Goal: Transaction & Acquisition: Purchase product/service

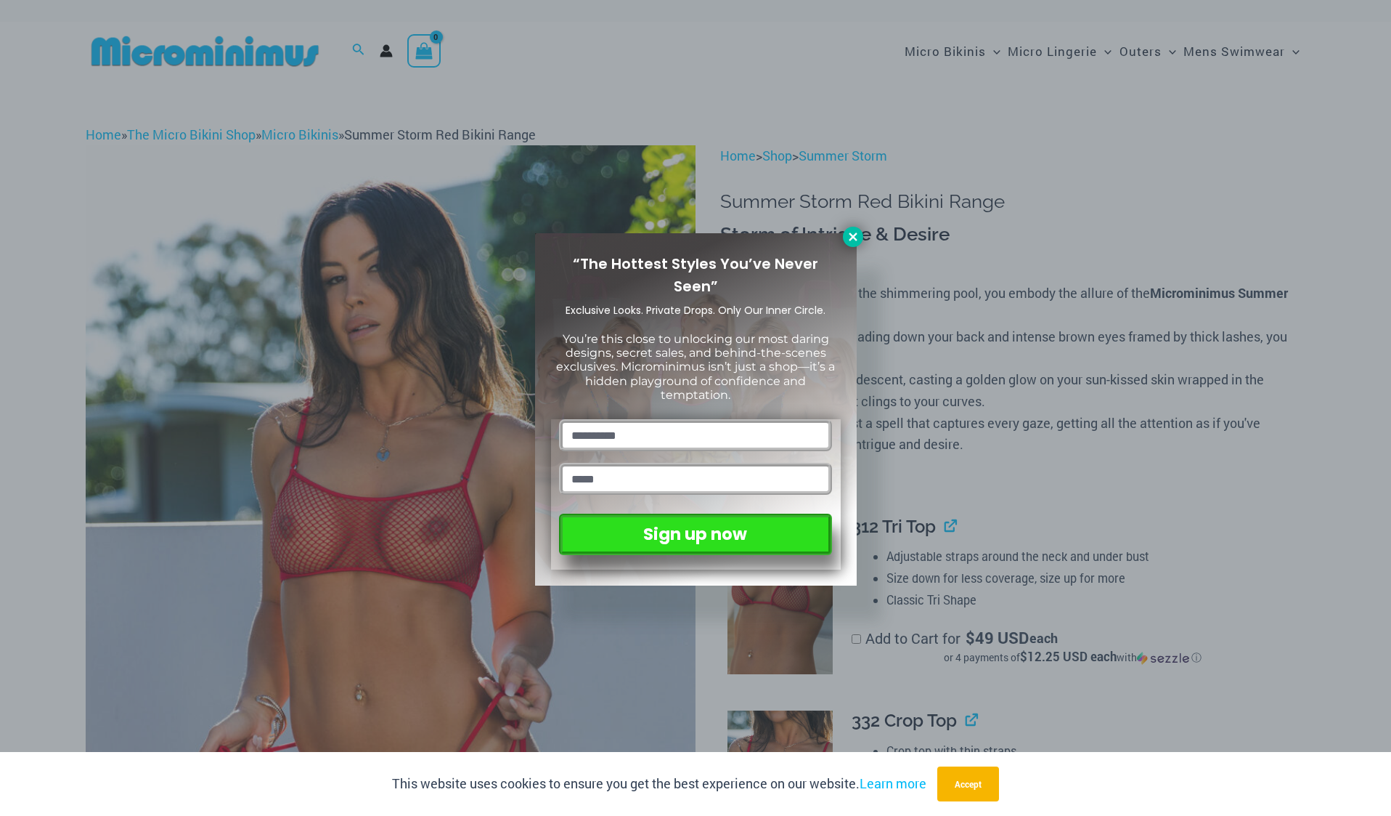
click at [856, 232] on icon at bounding box center [853, 236] width 13 height 13
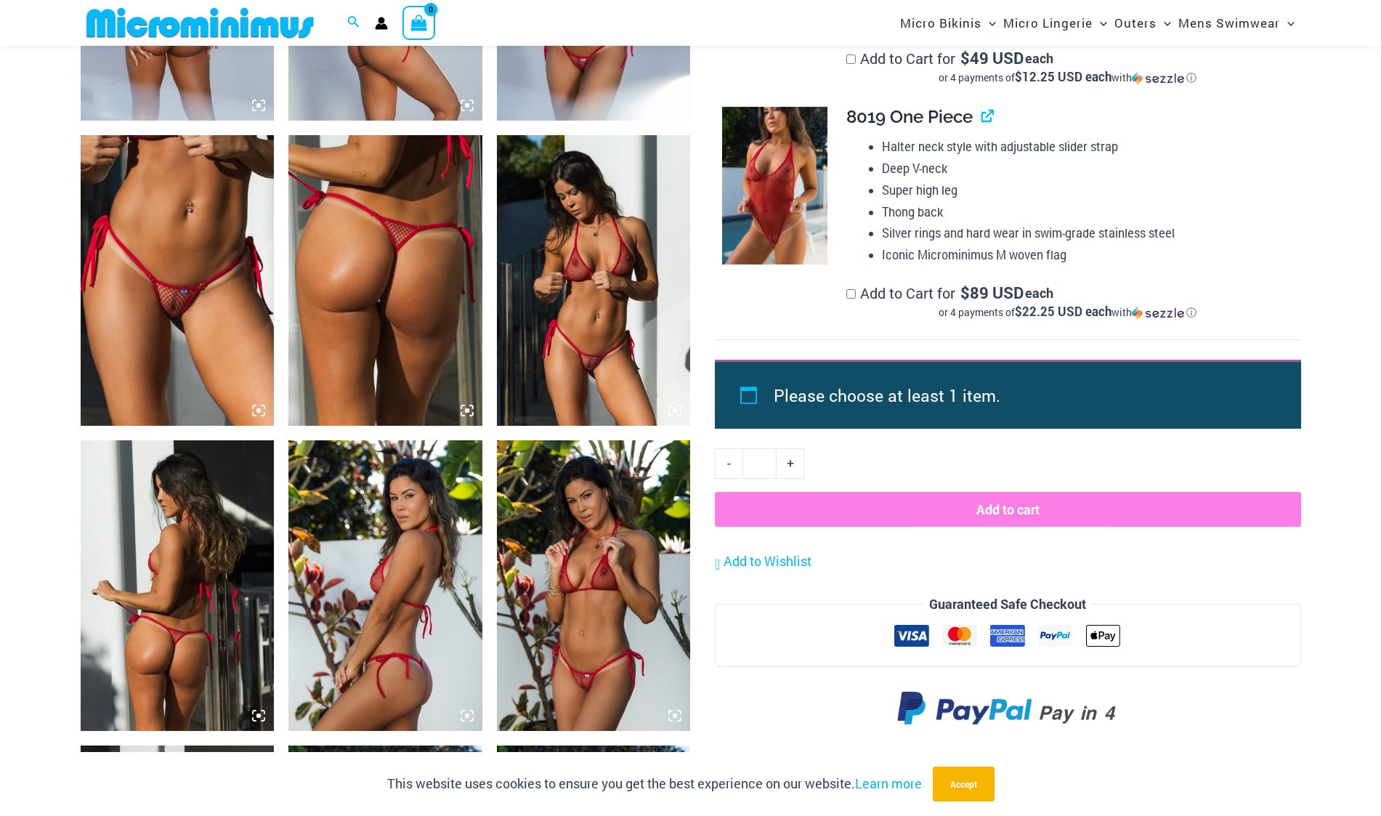
scroll to position [1223, 0]
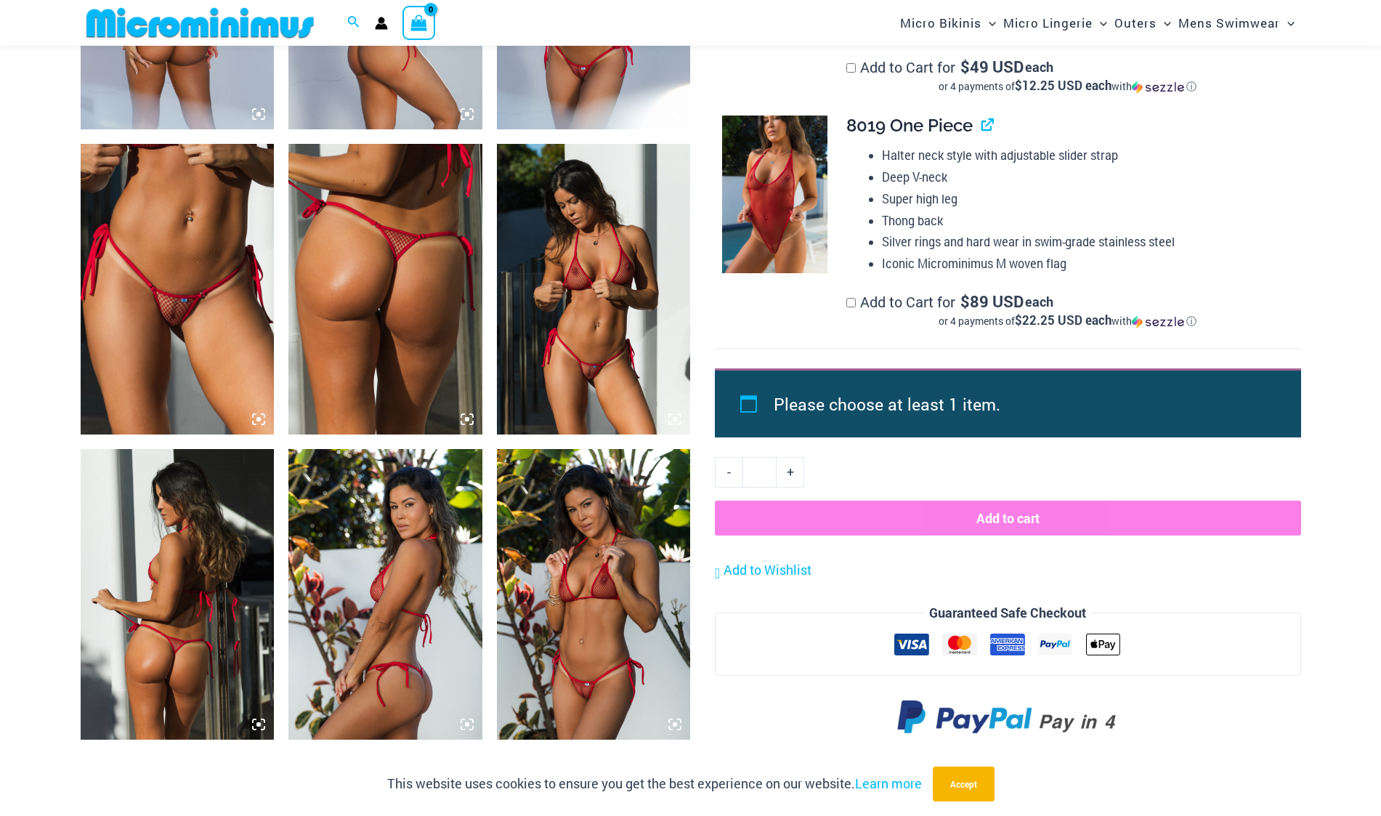
click at [186, 315] on img at bounding box center [178, 289] width 194 height 290
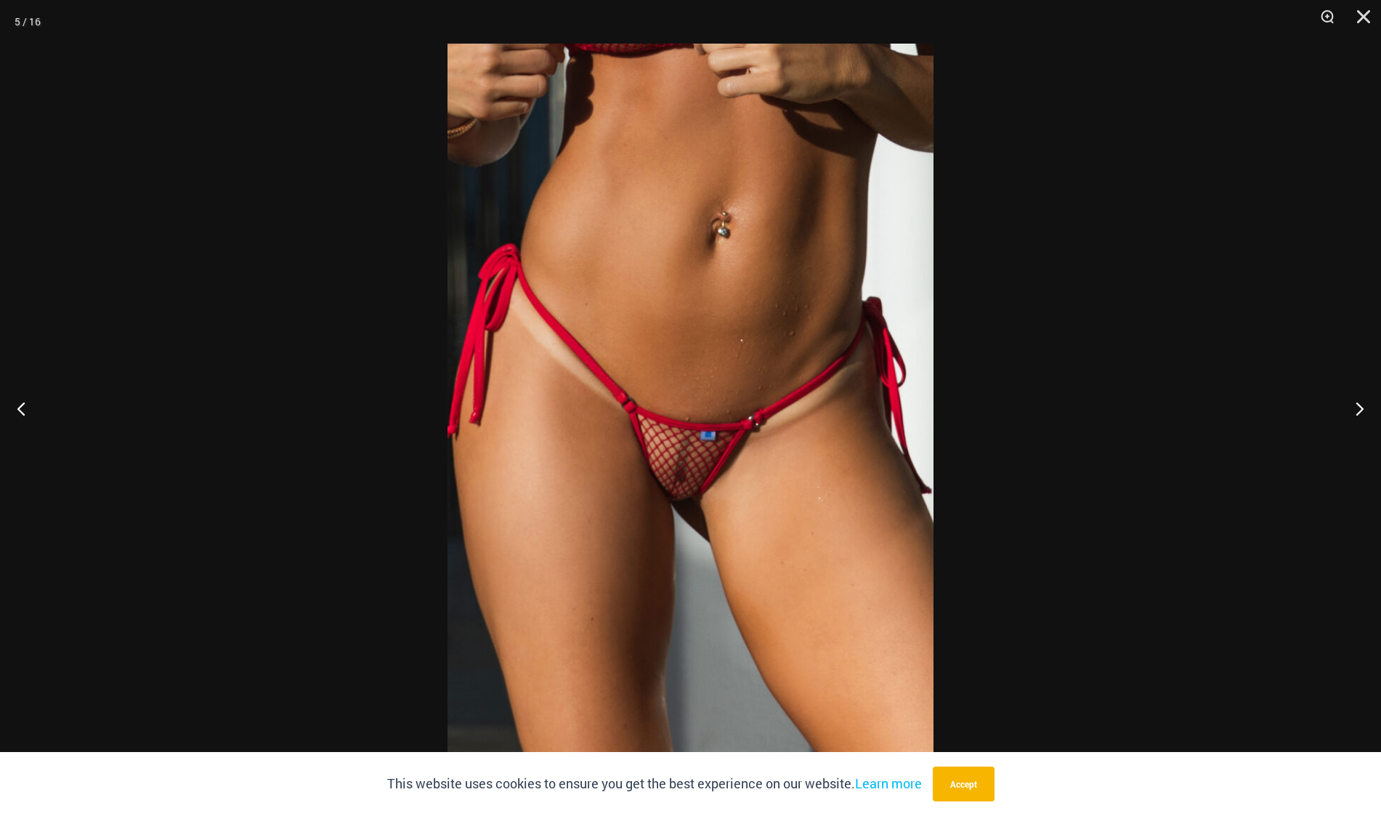
click at [688, 453] on img at bounding box center [690, 408] width 486 height 728
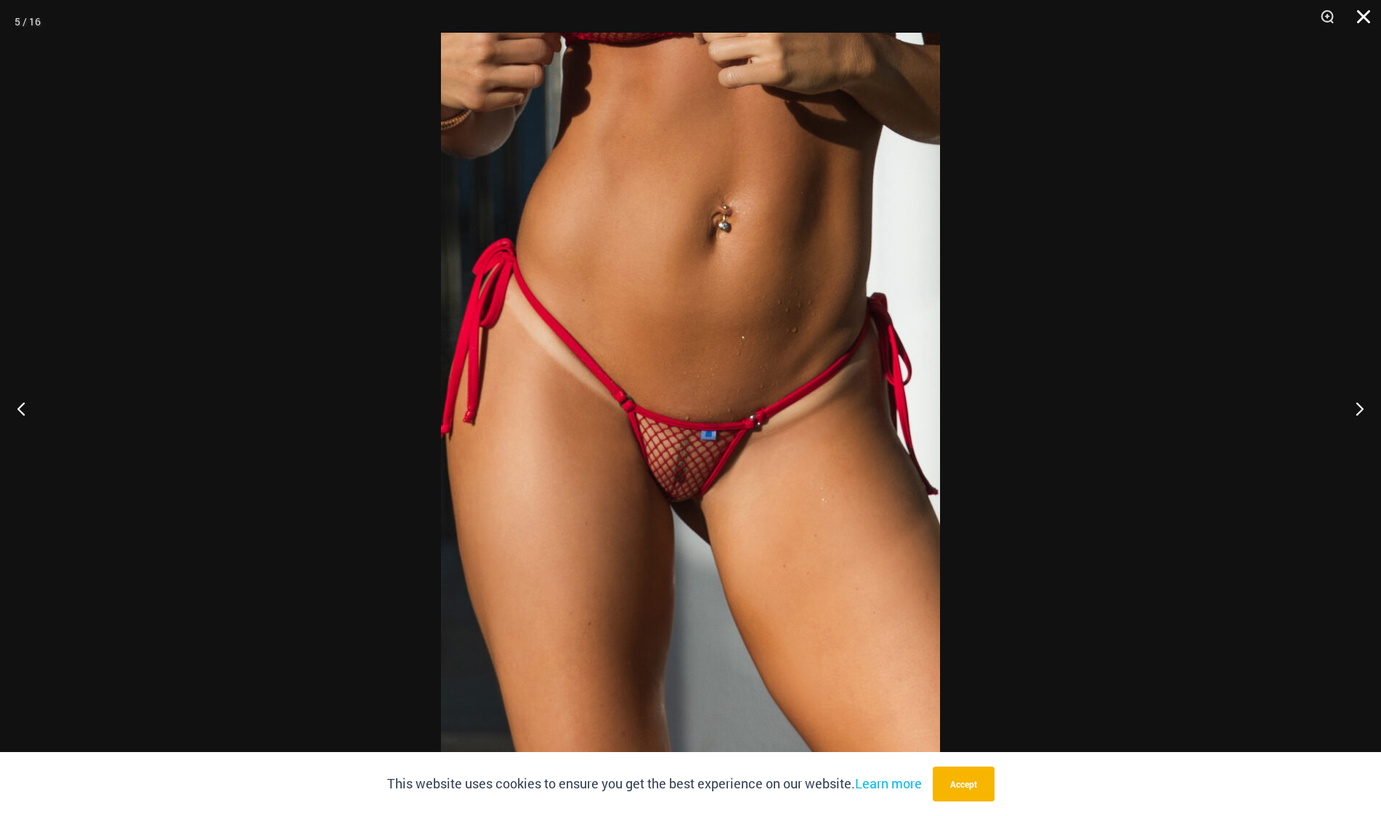
click at [1369, 15] on button "Close" at bounding box center [1358, 22] width 36 height 44
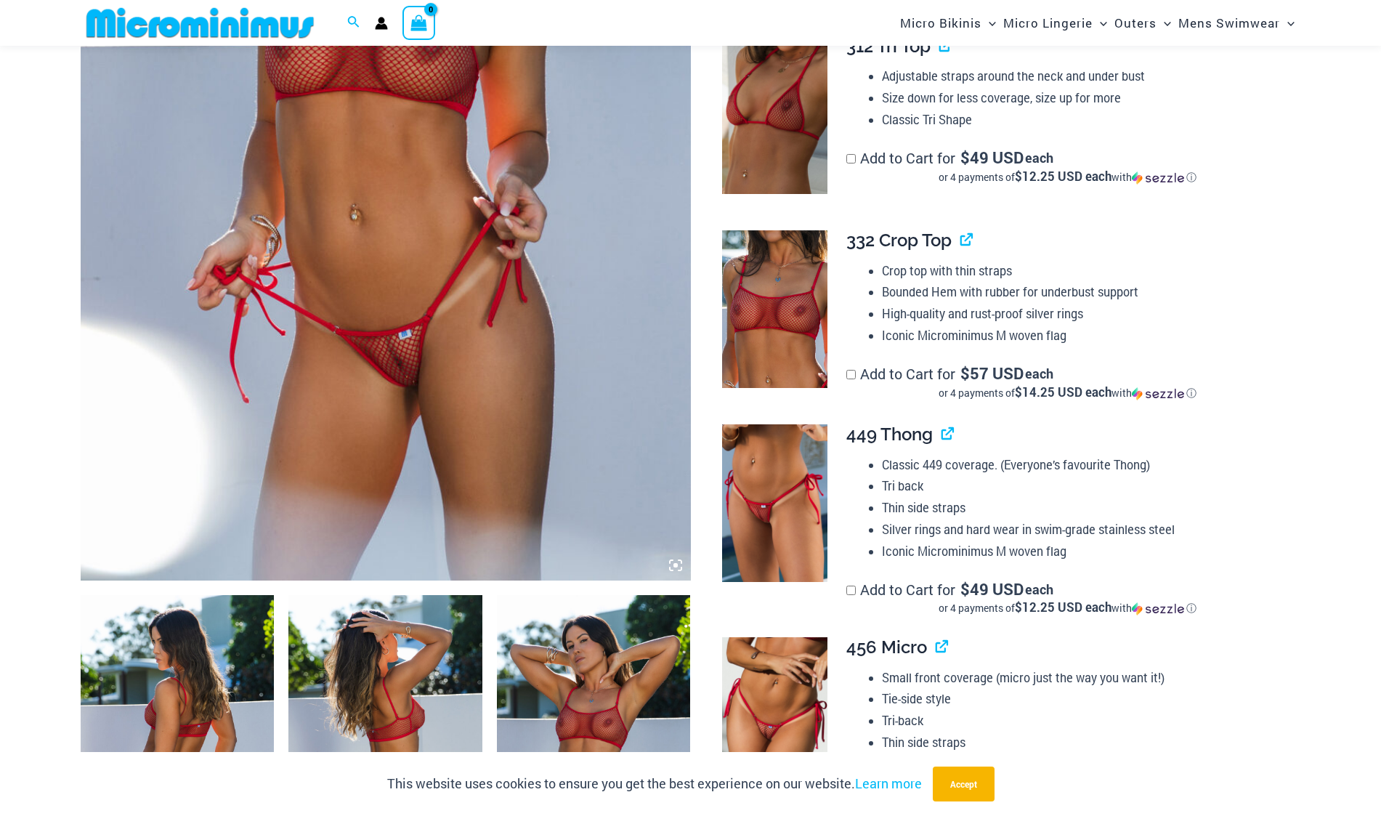
scroll to position [424, 0]
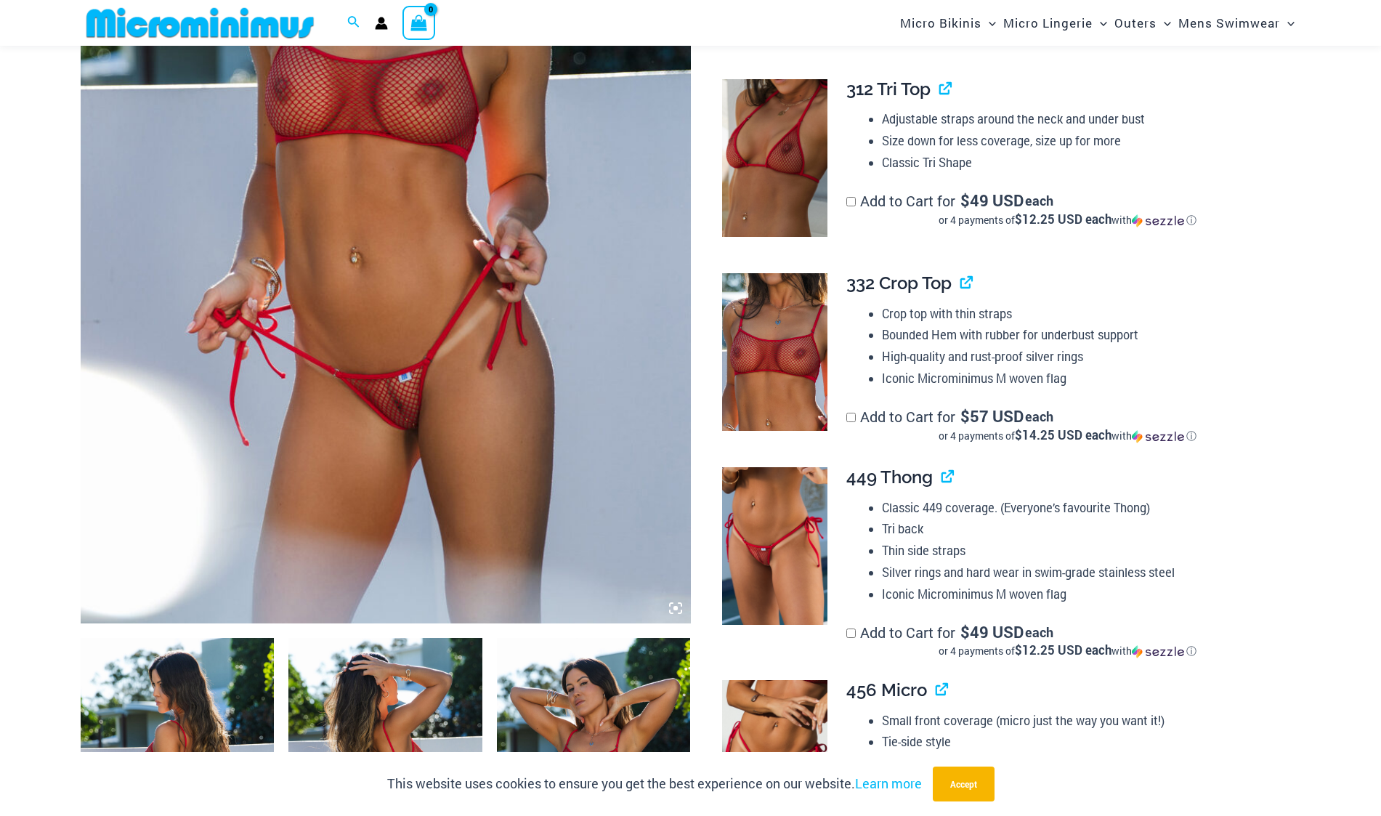
click at [414, 386] on img at bounding box center [386, 165] width 610 height 915
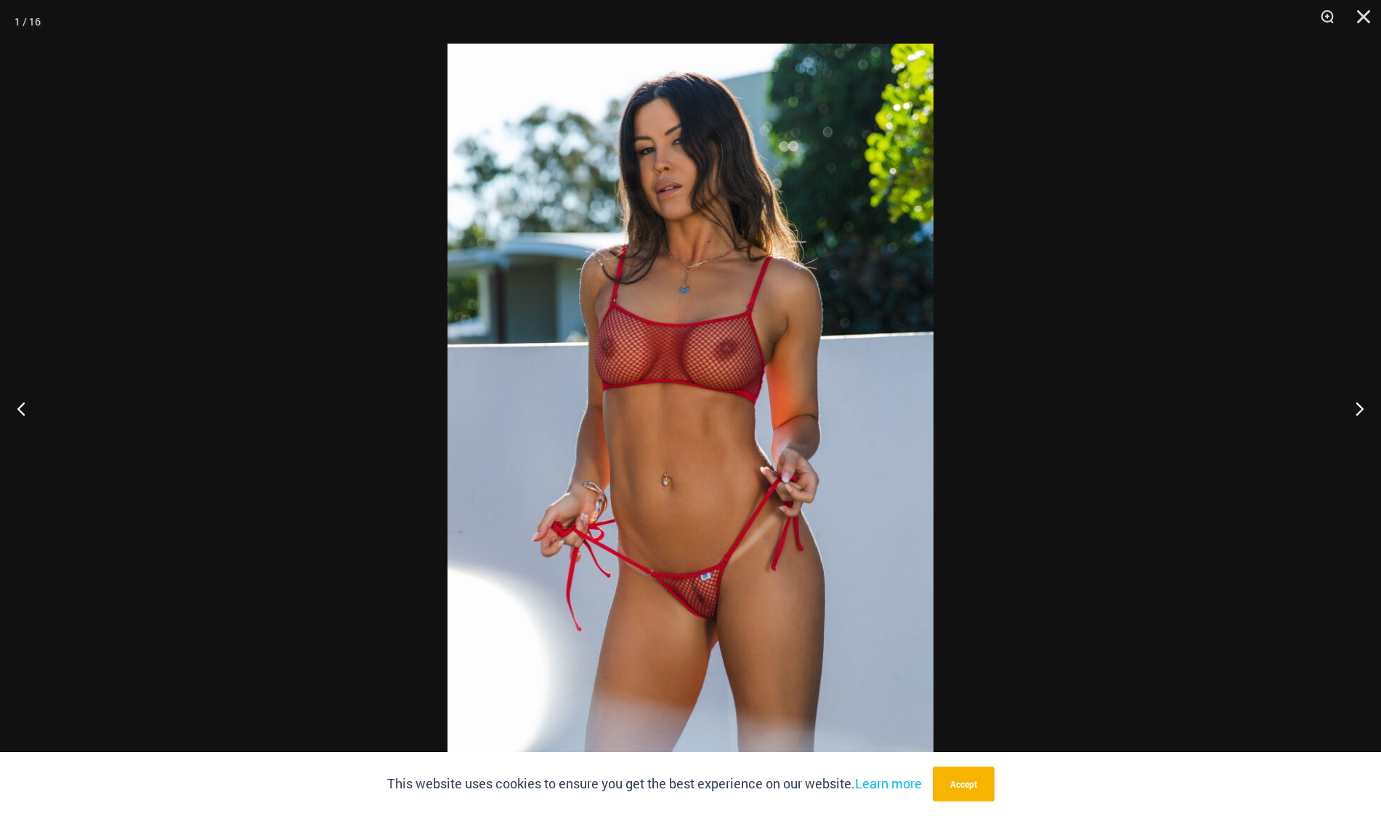
click at [691, 521] on img at bounding box center [690, 408] width 486 height 728
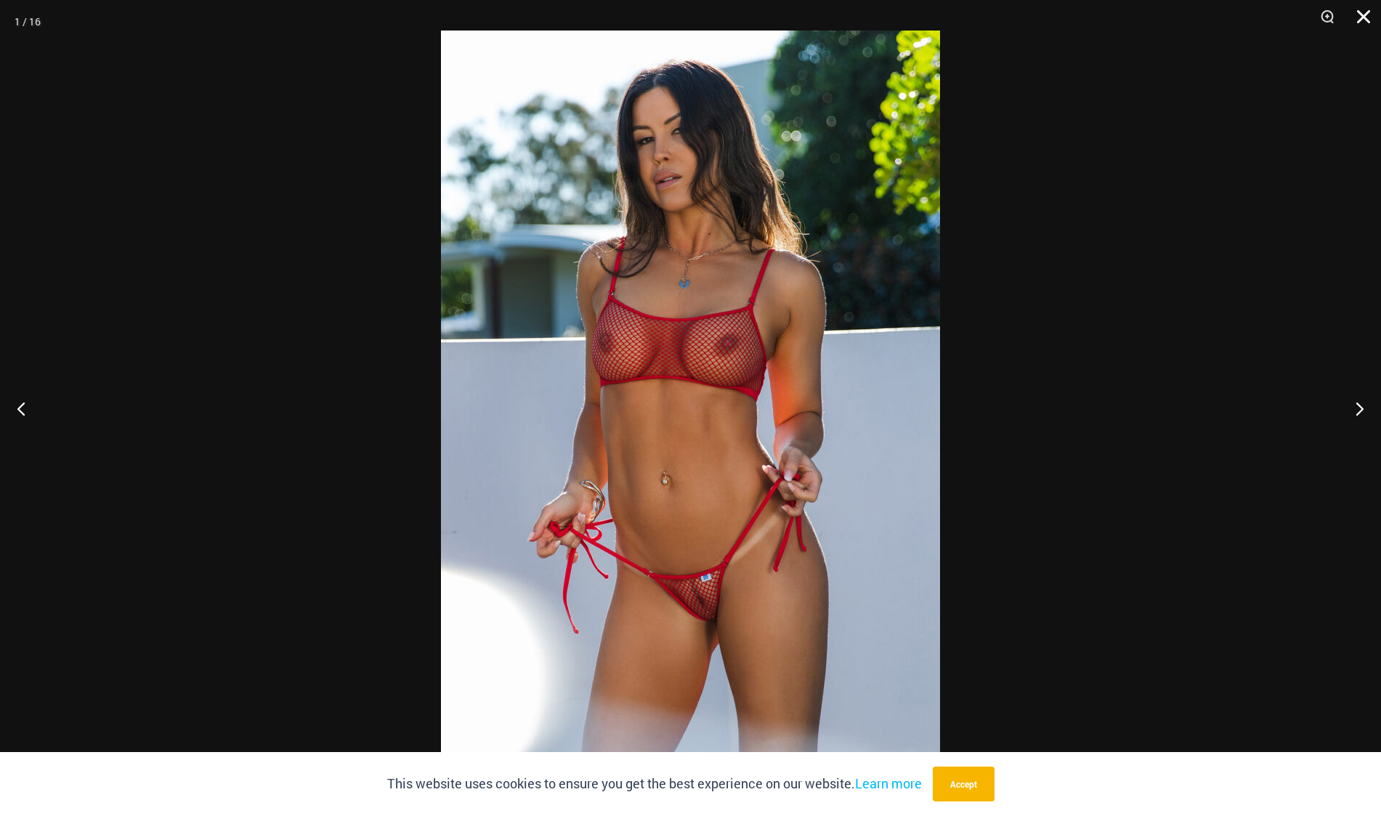
click at [1363, 18] on button "Close" at bounding box center [1358, 22] width 36 height 44
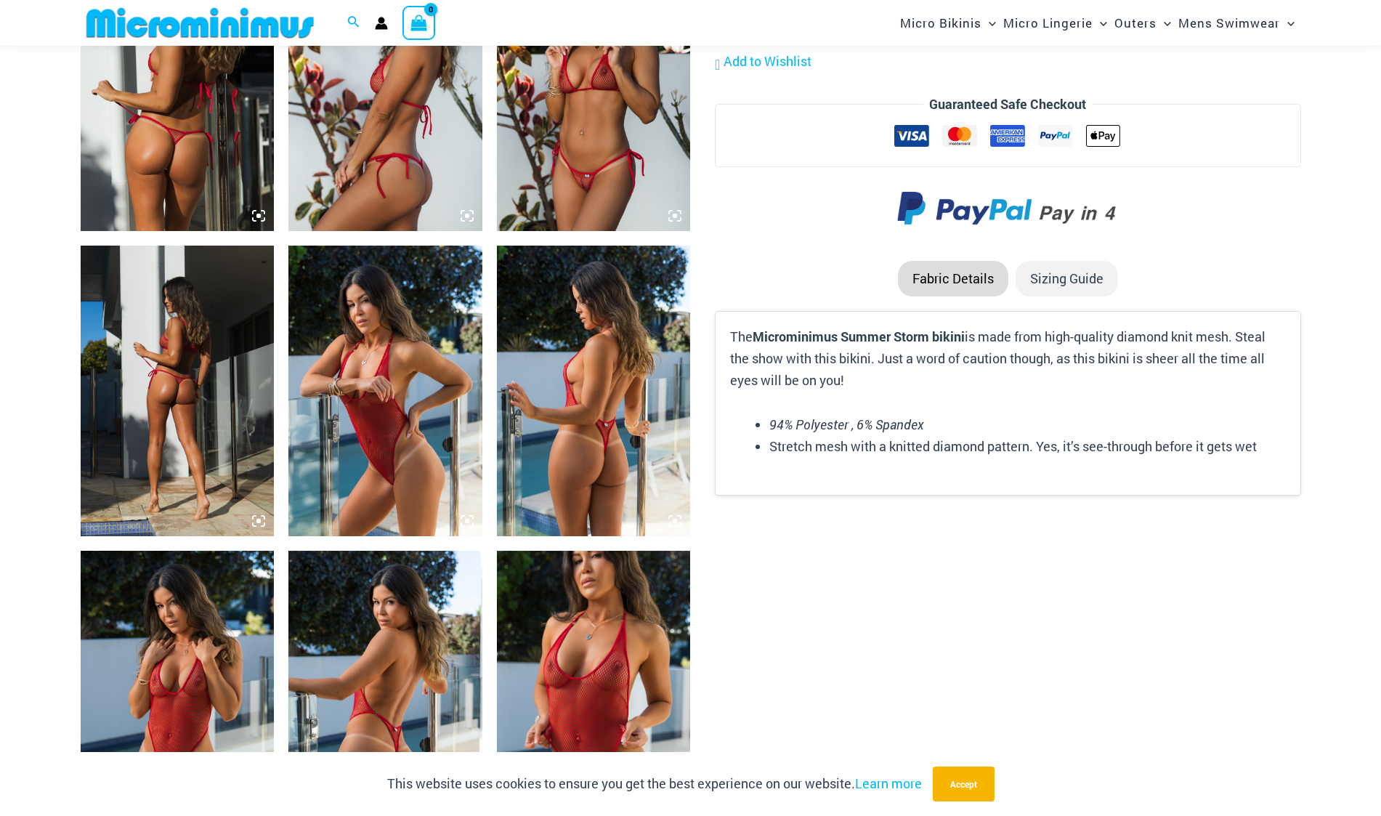
scroll to position [2167, 0]
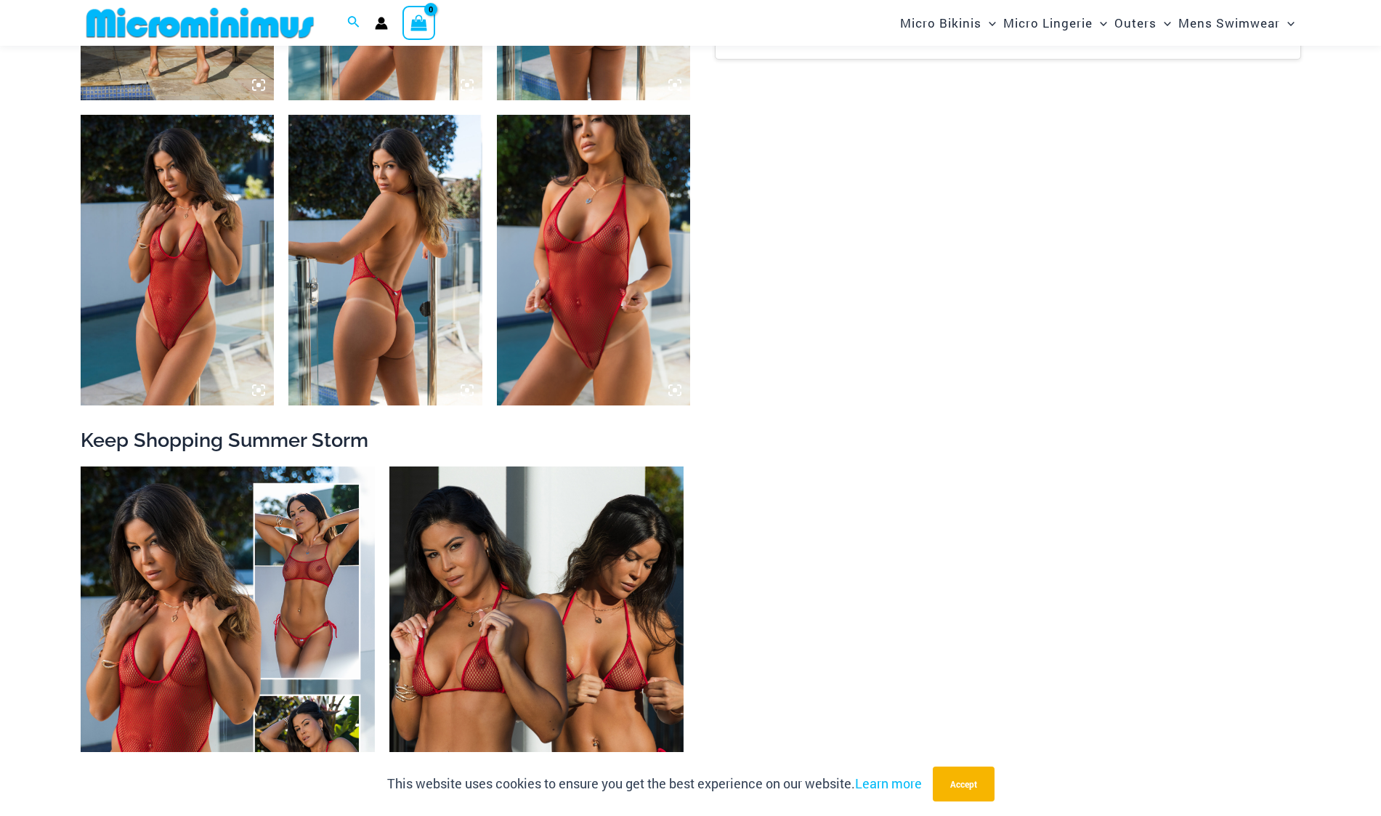
click at [580, 325] on img at bounding box center [594, 260] width 194 height 290
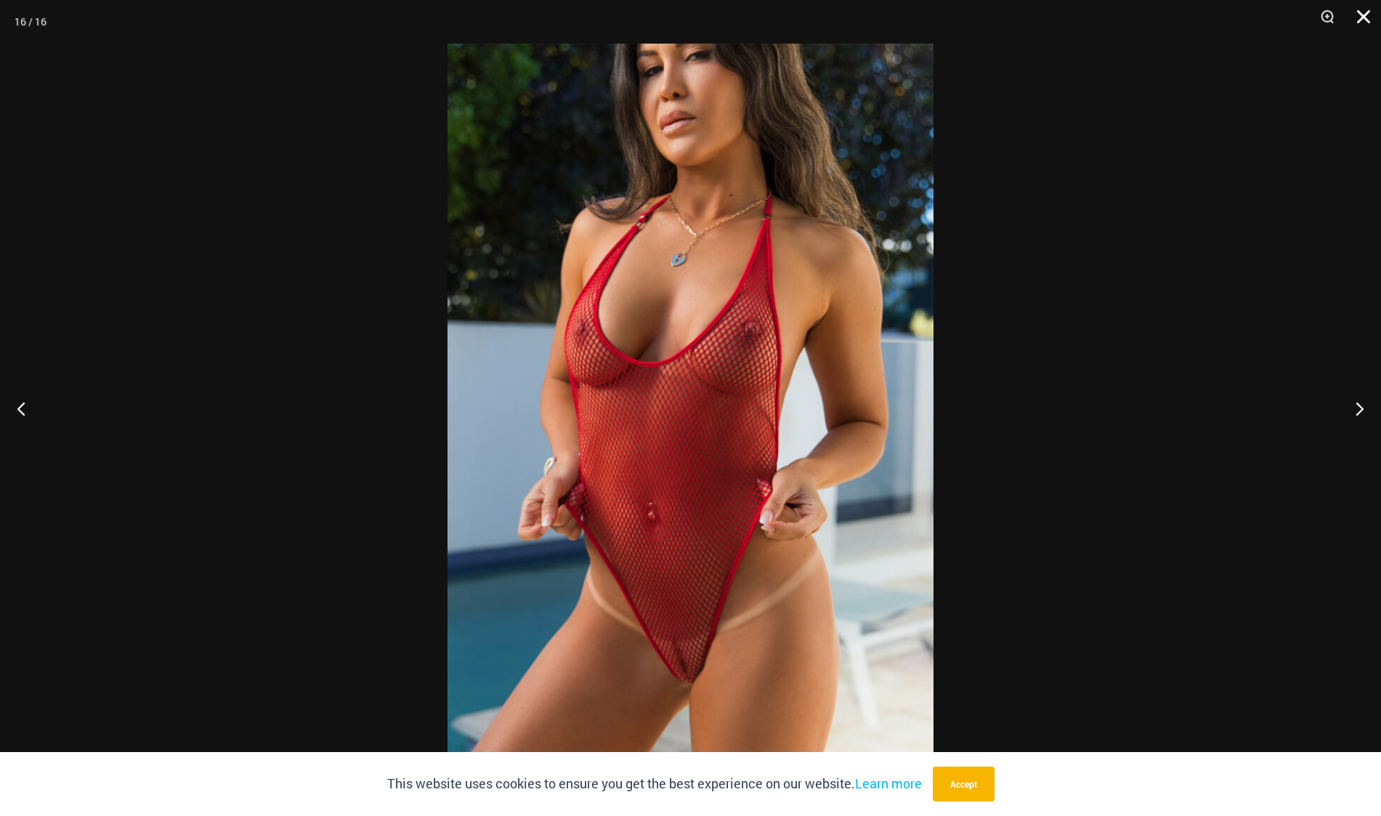
click at [1366, 14] on button "Close" at bounding box center [1358, 22] width 36 height 44
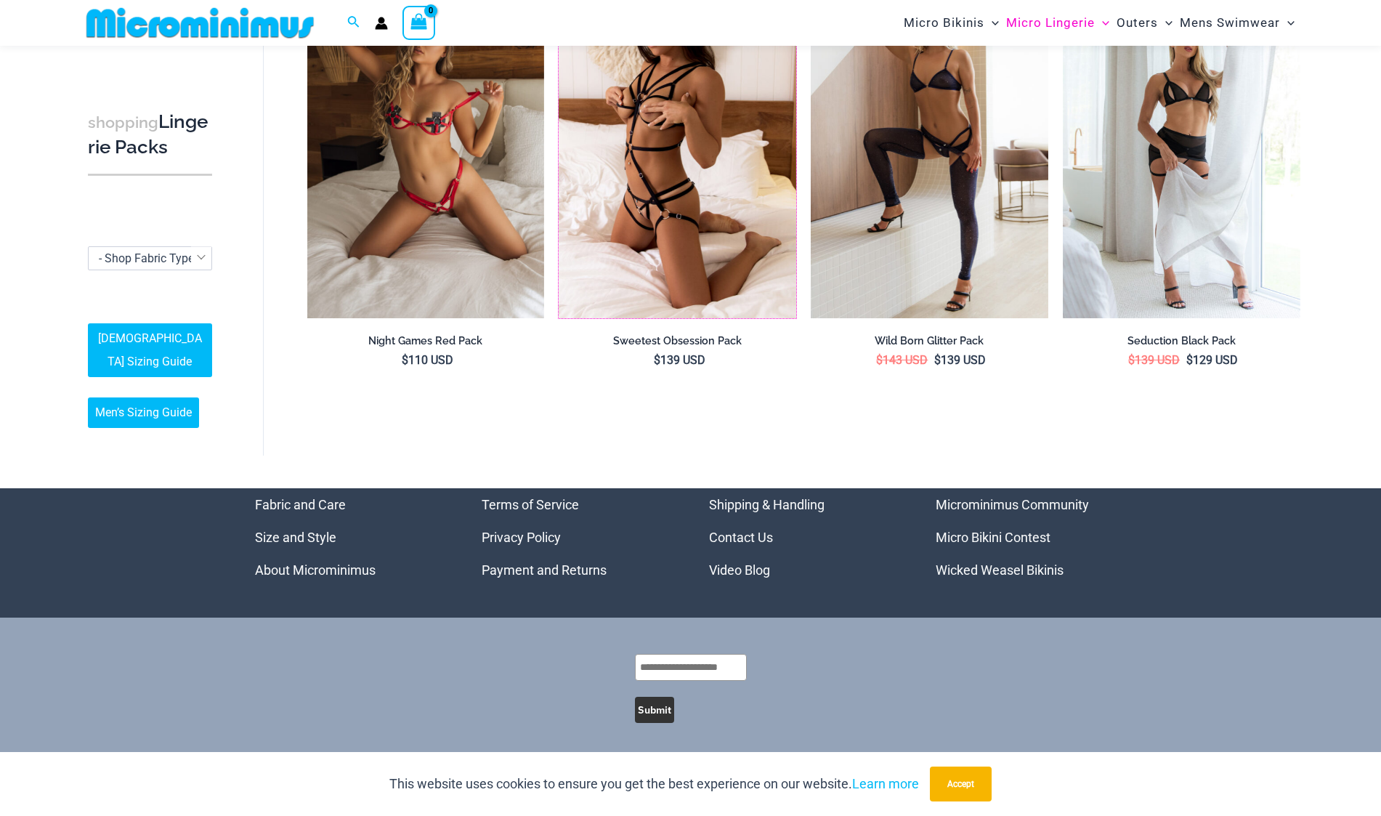
scroll to position [1967, 0]
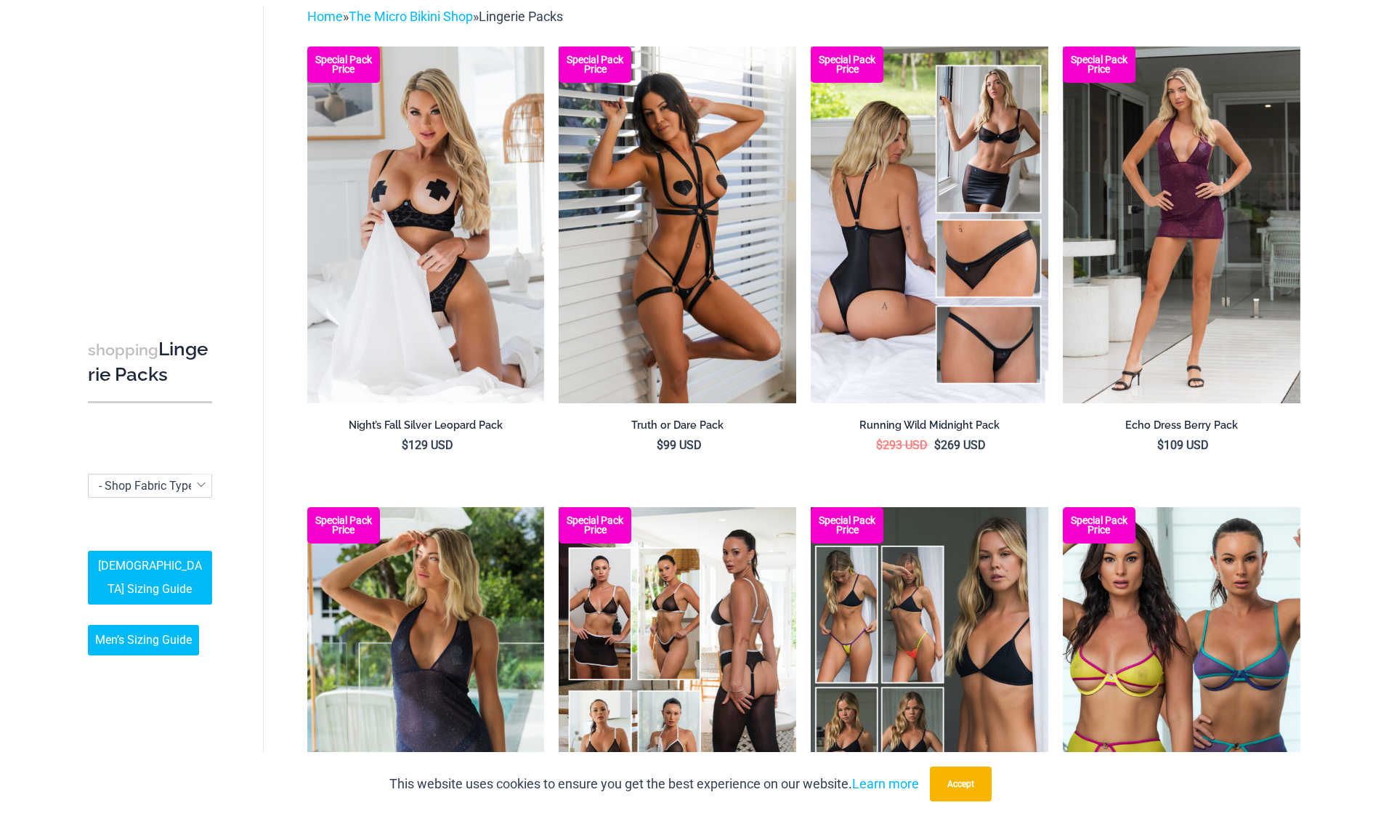
scroll to position [0, 0]
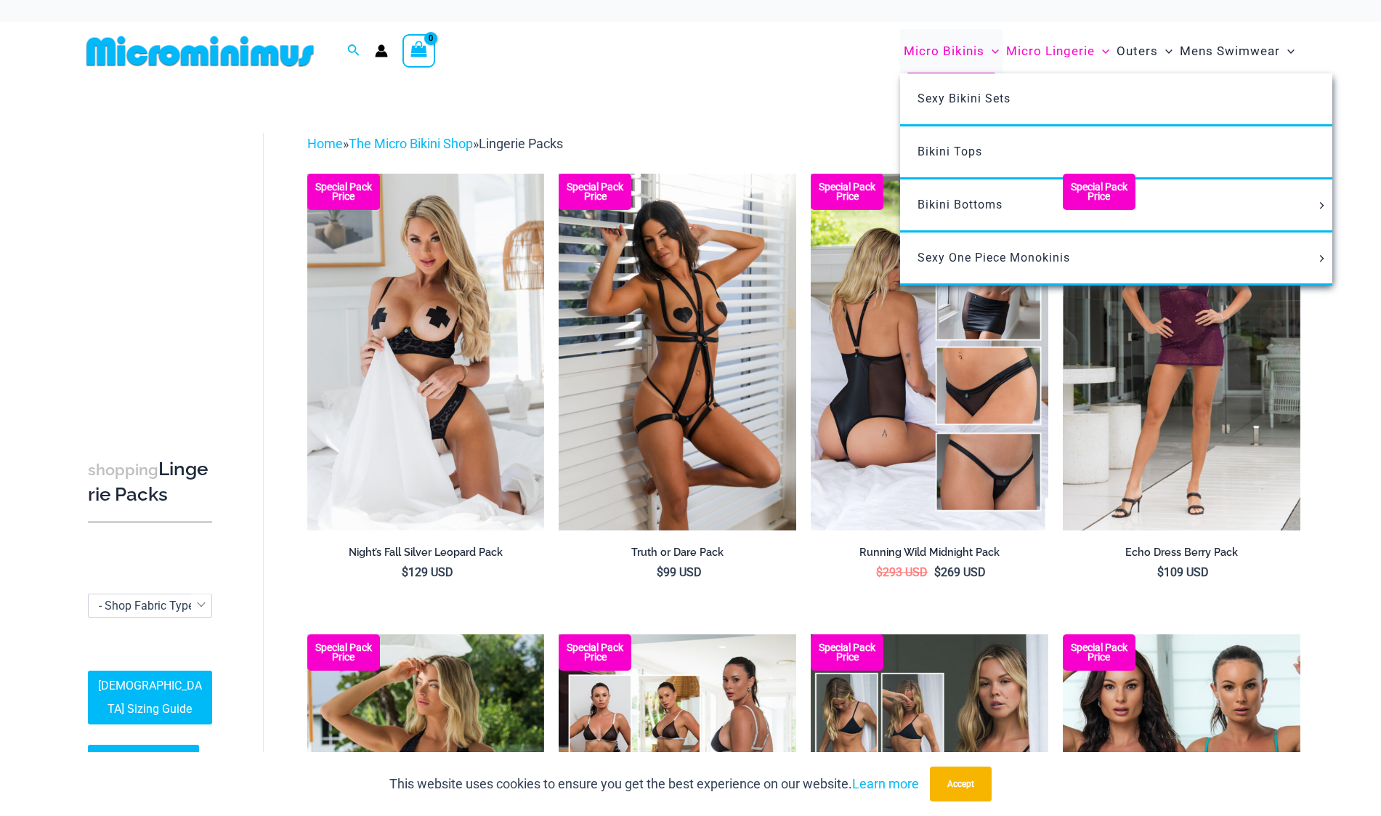
click at [943, 49] on span "Micro Bikinis" at bounding box center [943, 51] width 81 height 37
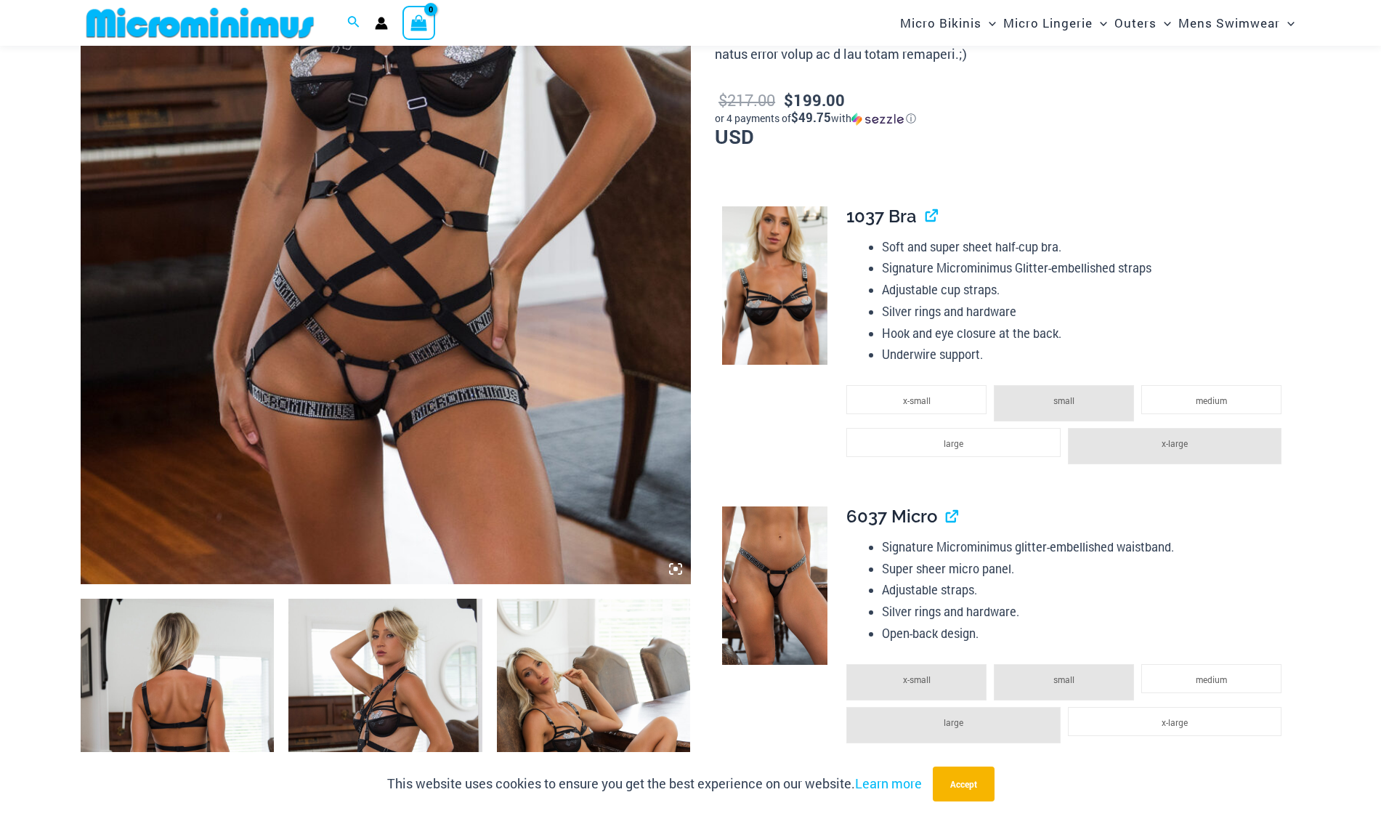
scroll to position [497, 0]
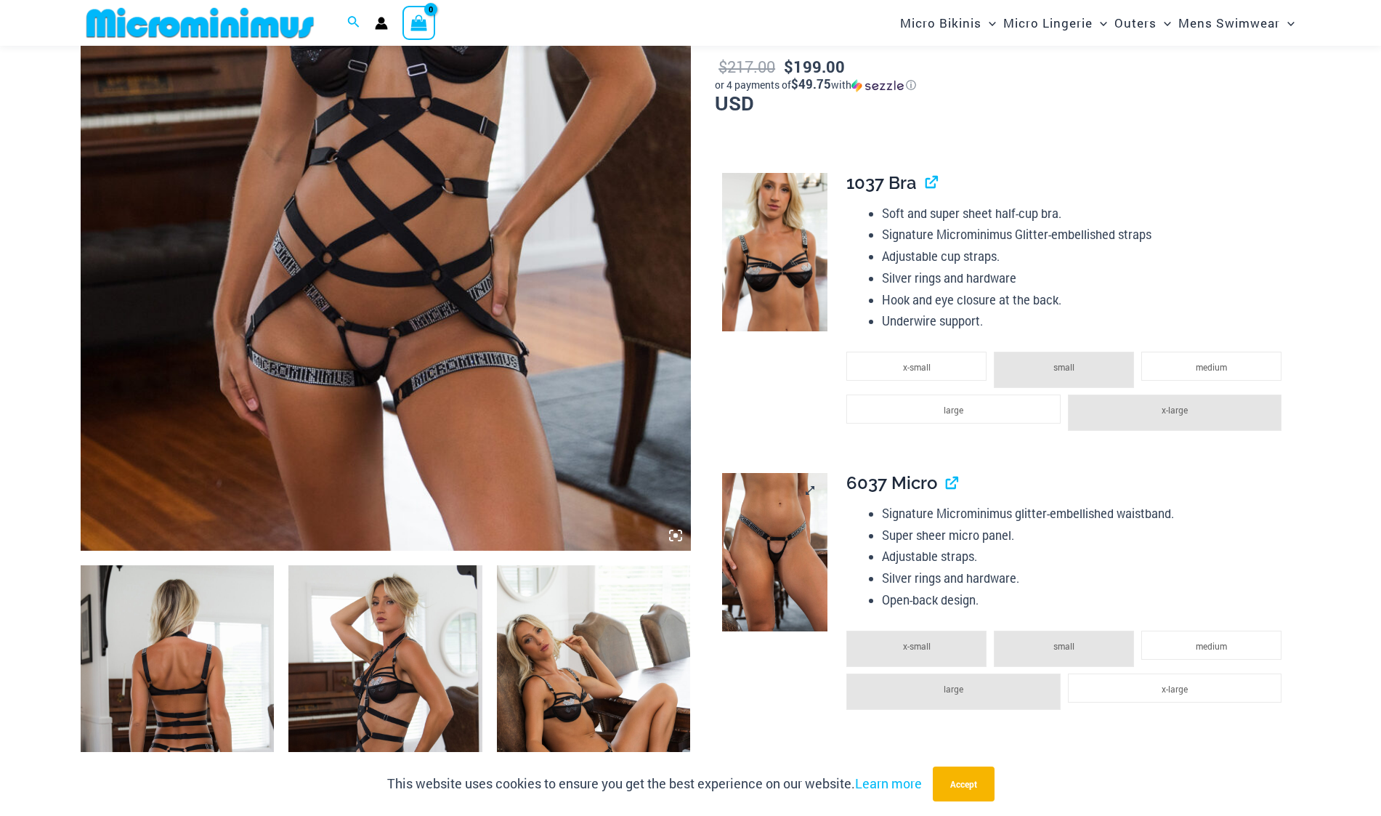
click at [779, 540] on img at bounding box center [774, 552] width 105 height 158
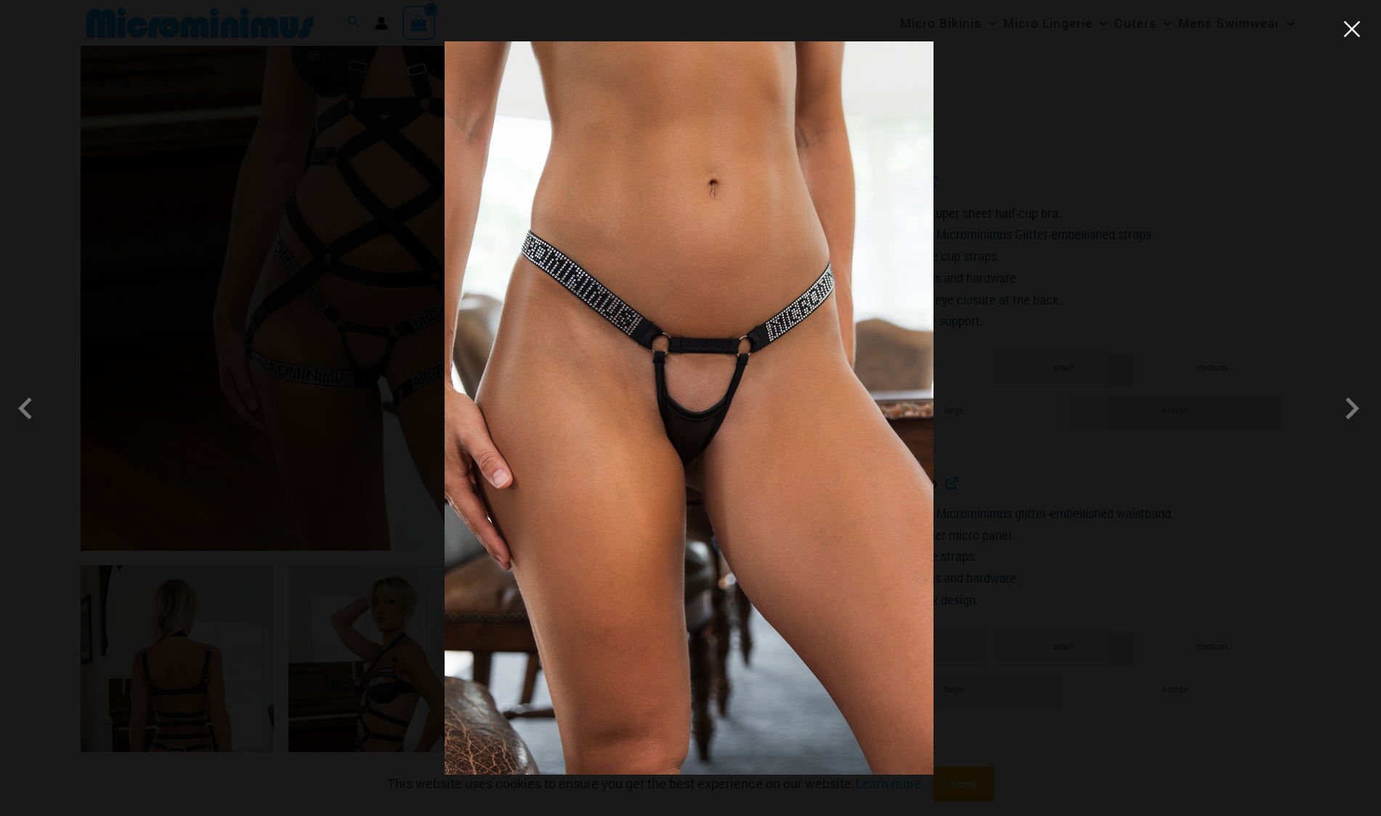
click at [1355, 31] on button "Close" at bounding box center [1352, 29] width 22 height 22
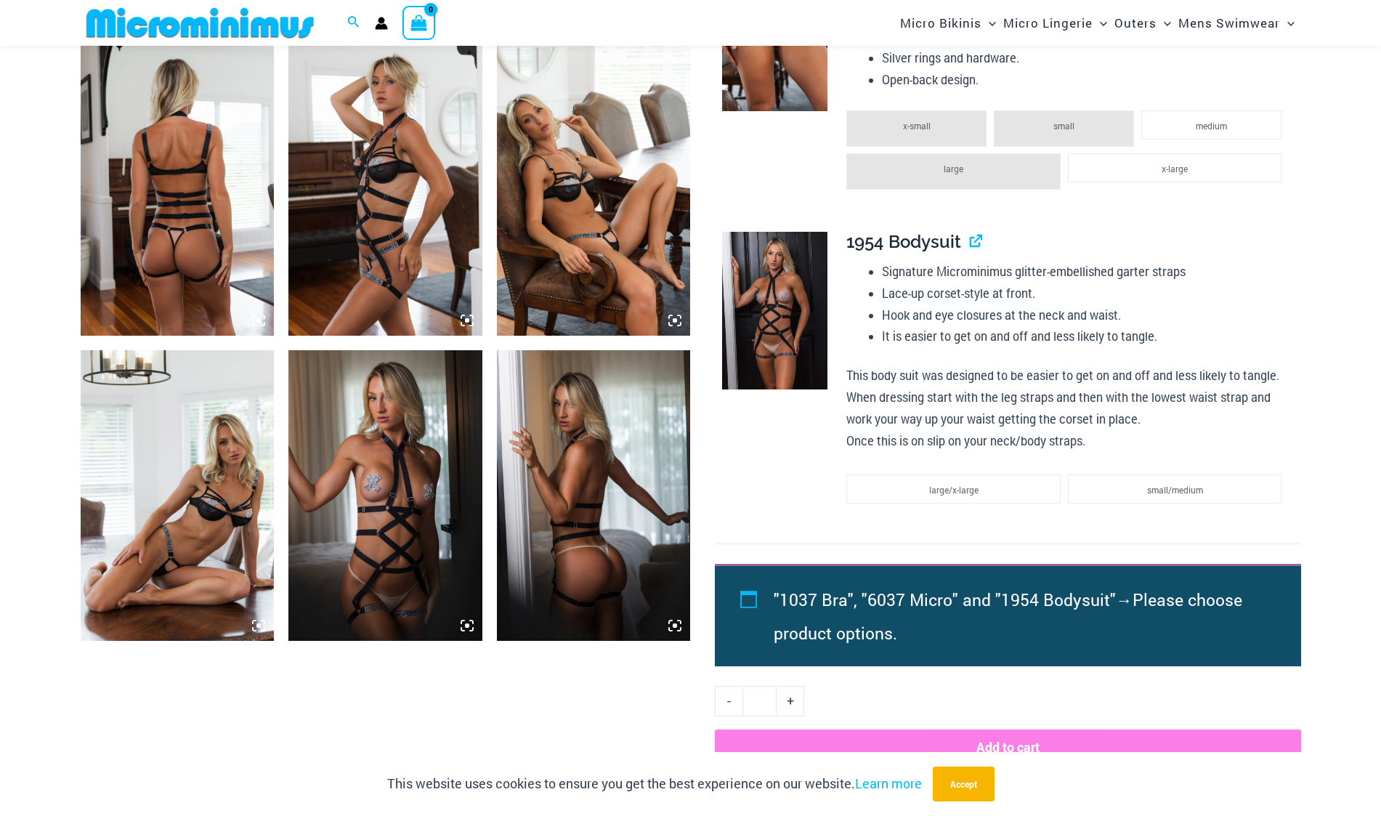
scroll to position [1005, 0]
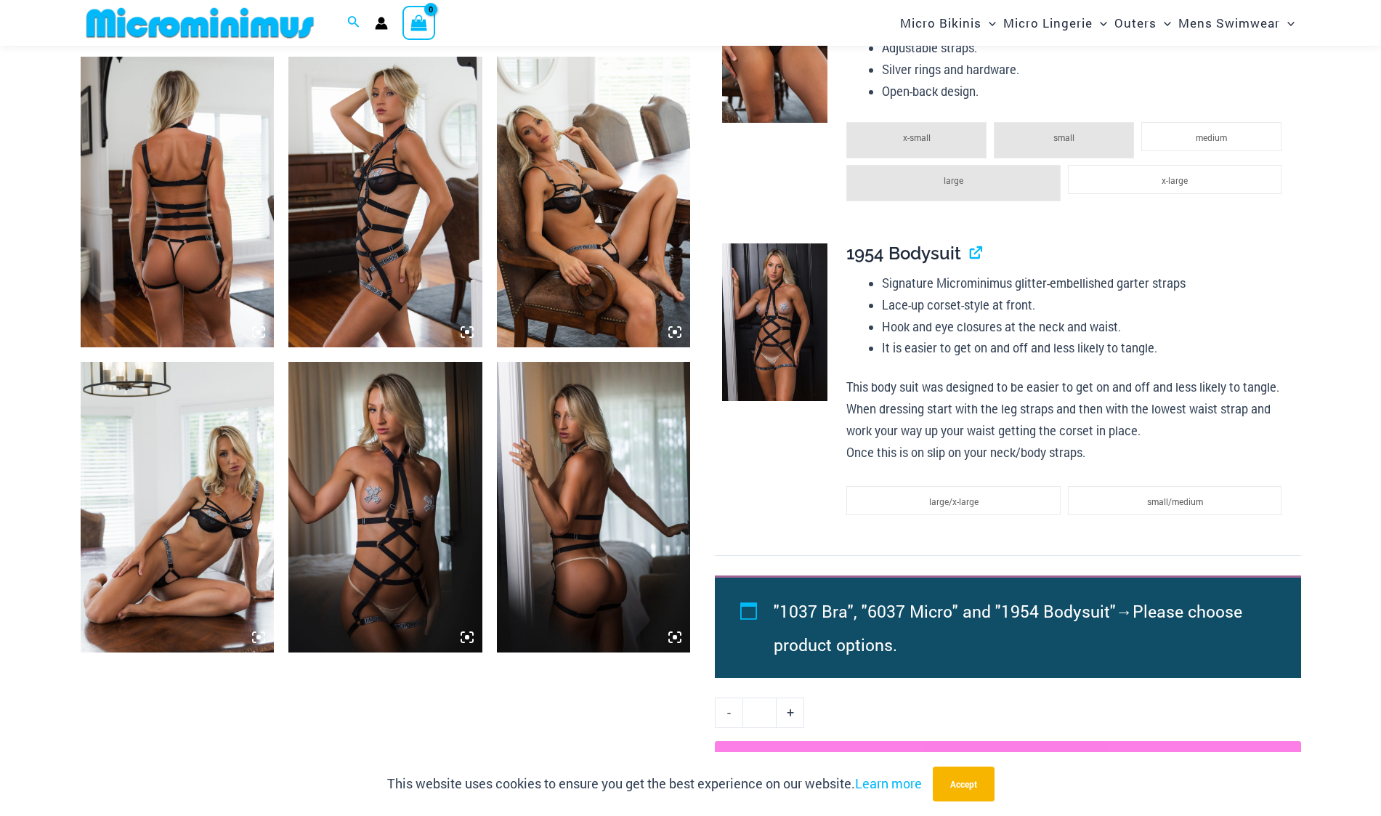
click at [192, 281] on img at bounding box center [178, 202] width 194 height 290
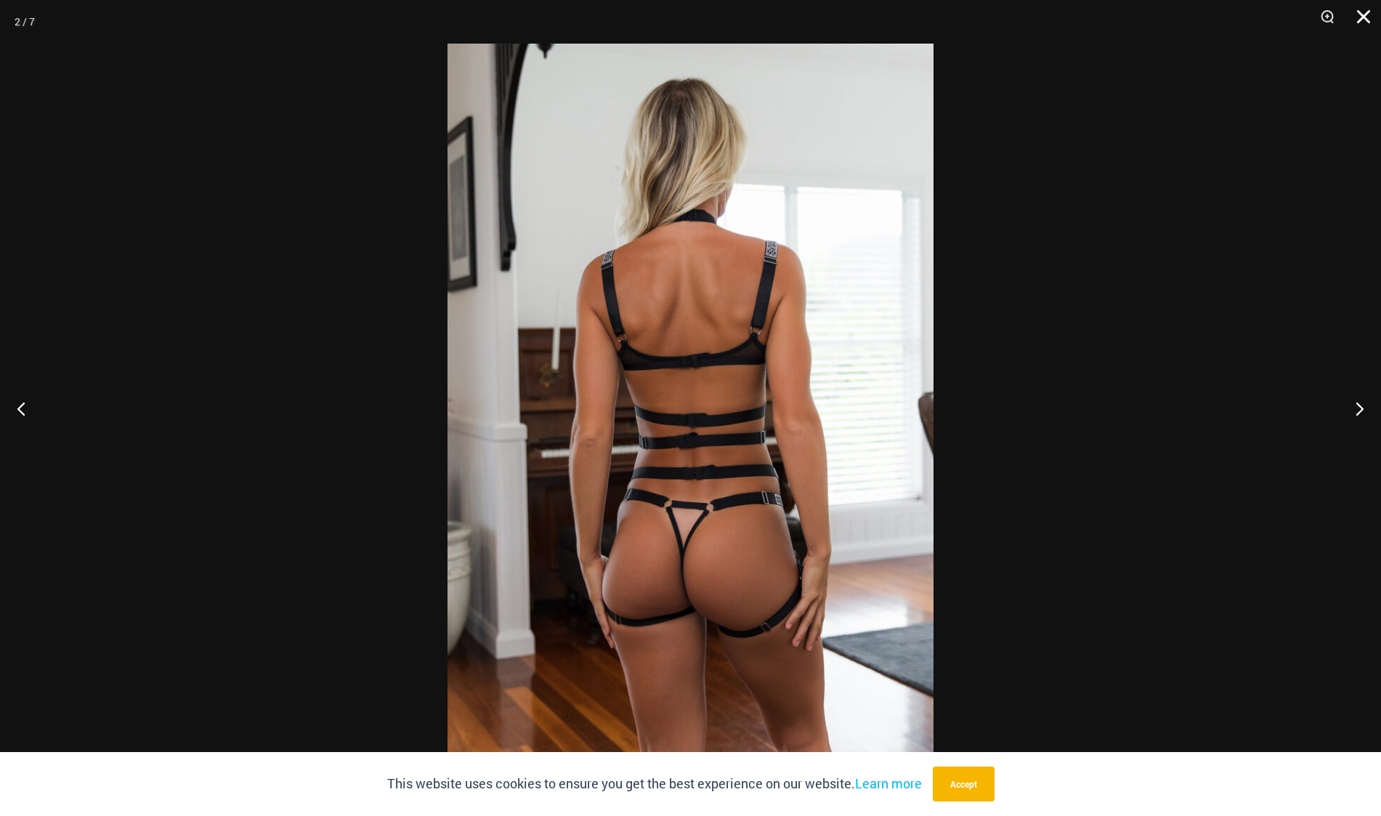
click at [1360, 10] on button "Close" at bounding box center [1358, 22] width 36 height 44
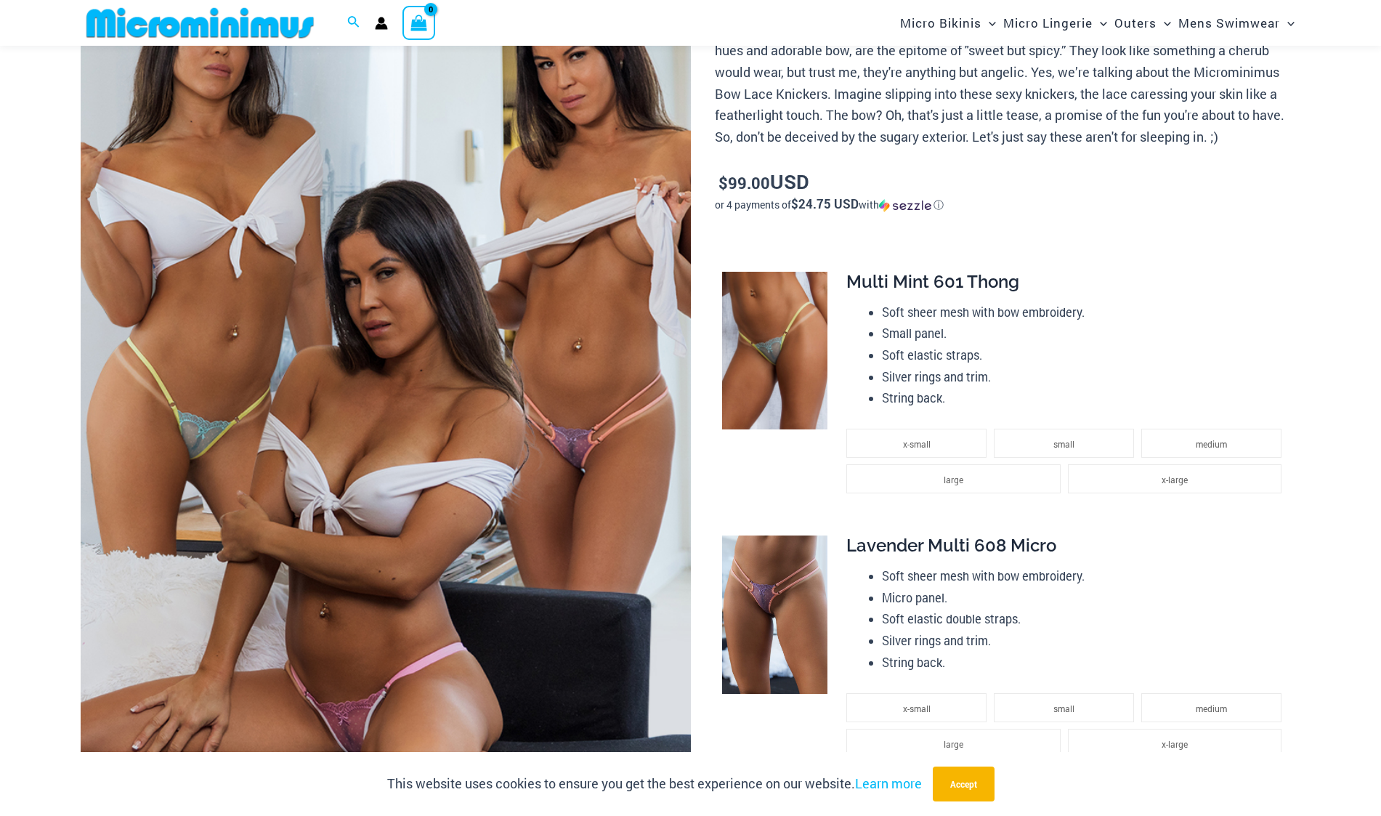
scroll to position [350, 0]
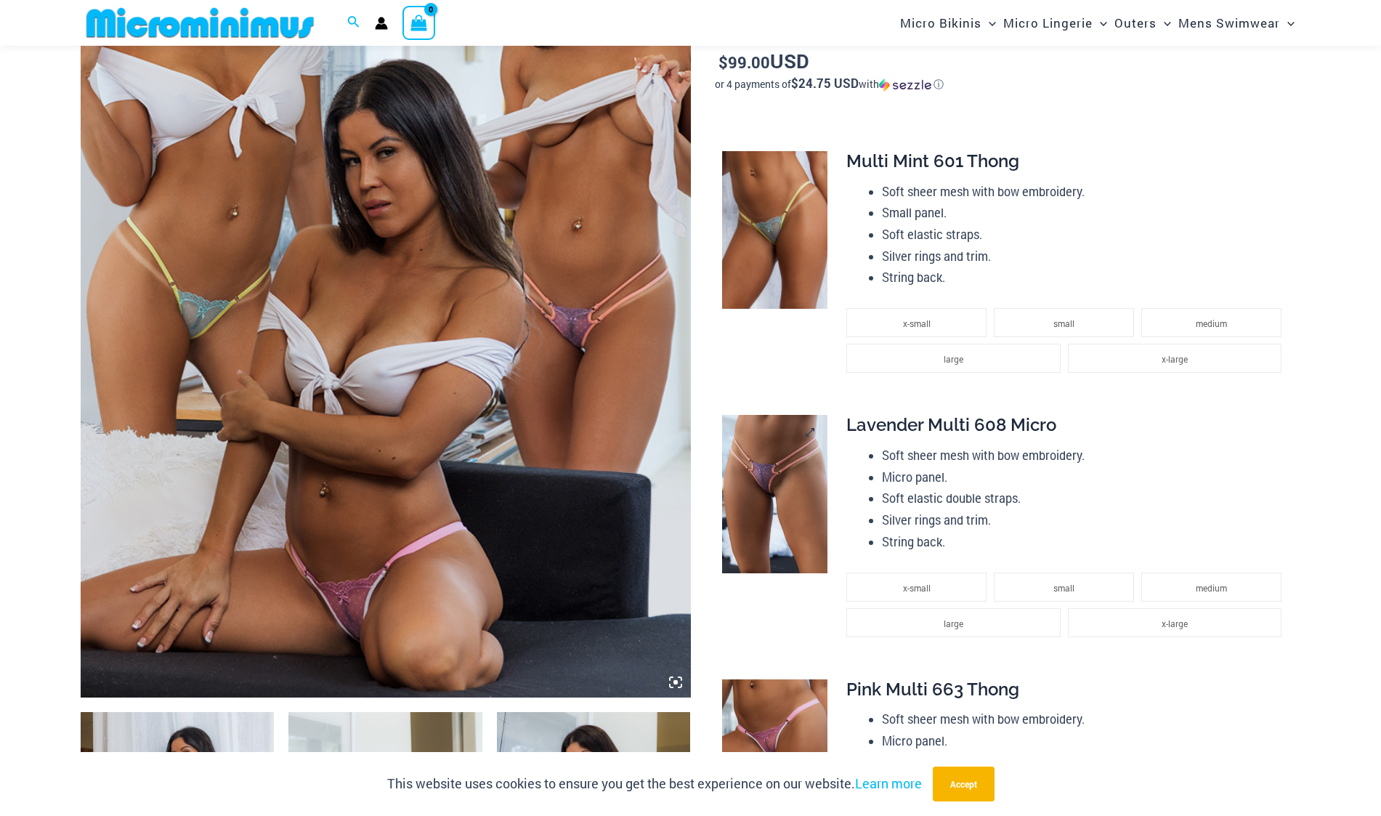
click at [784, 528] on img at bounding box center [774, 494] width 105 height 158
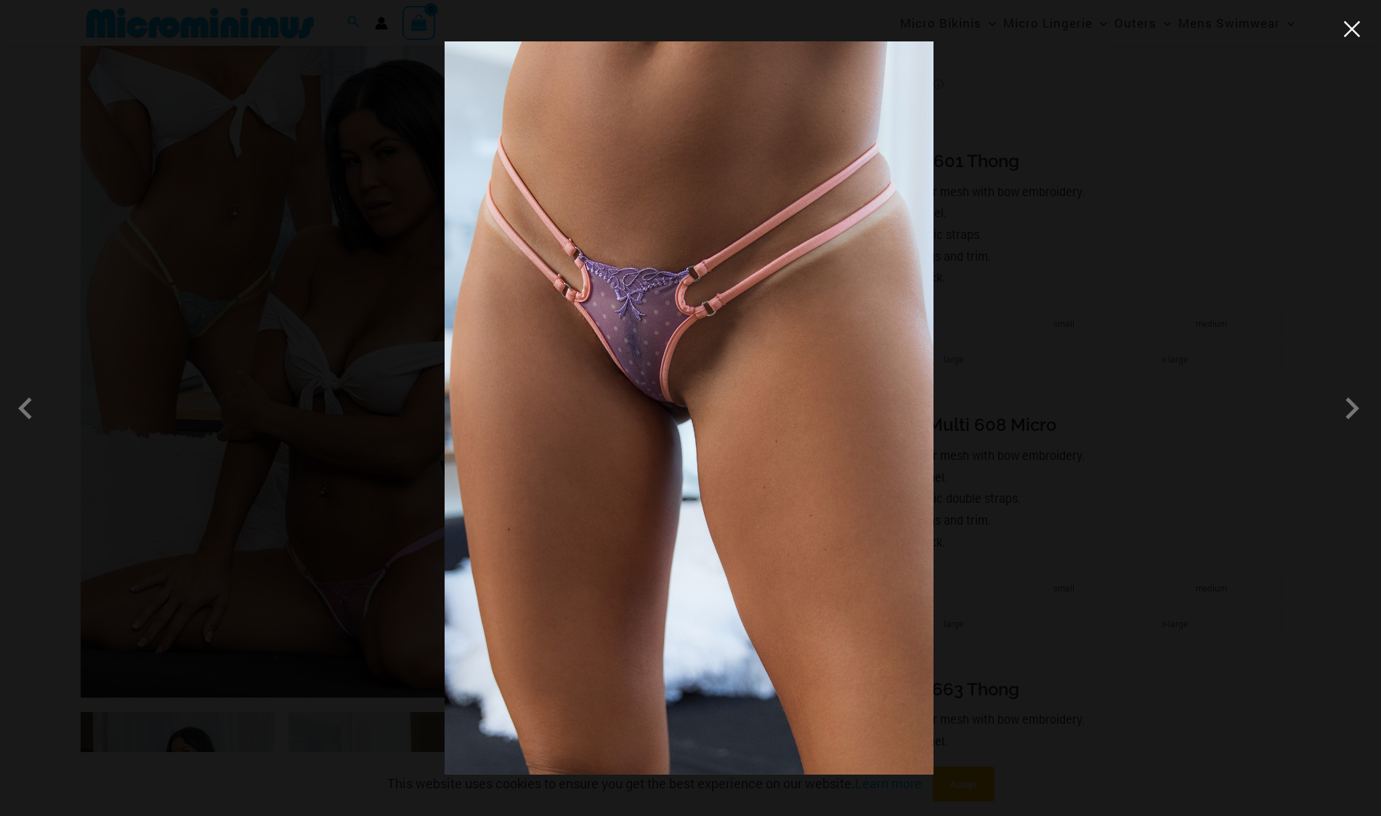
click at [1345, 28] on button "Close" at bounding box center [1352, 29] width 22 height 22
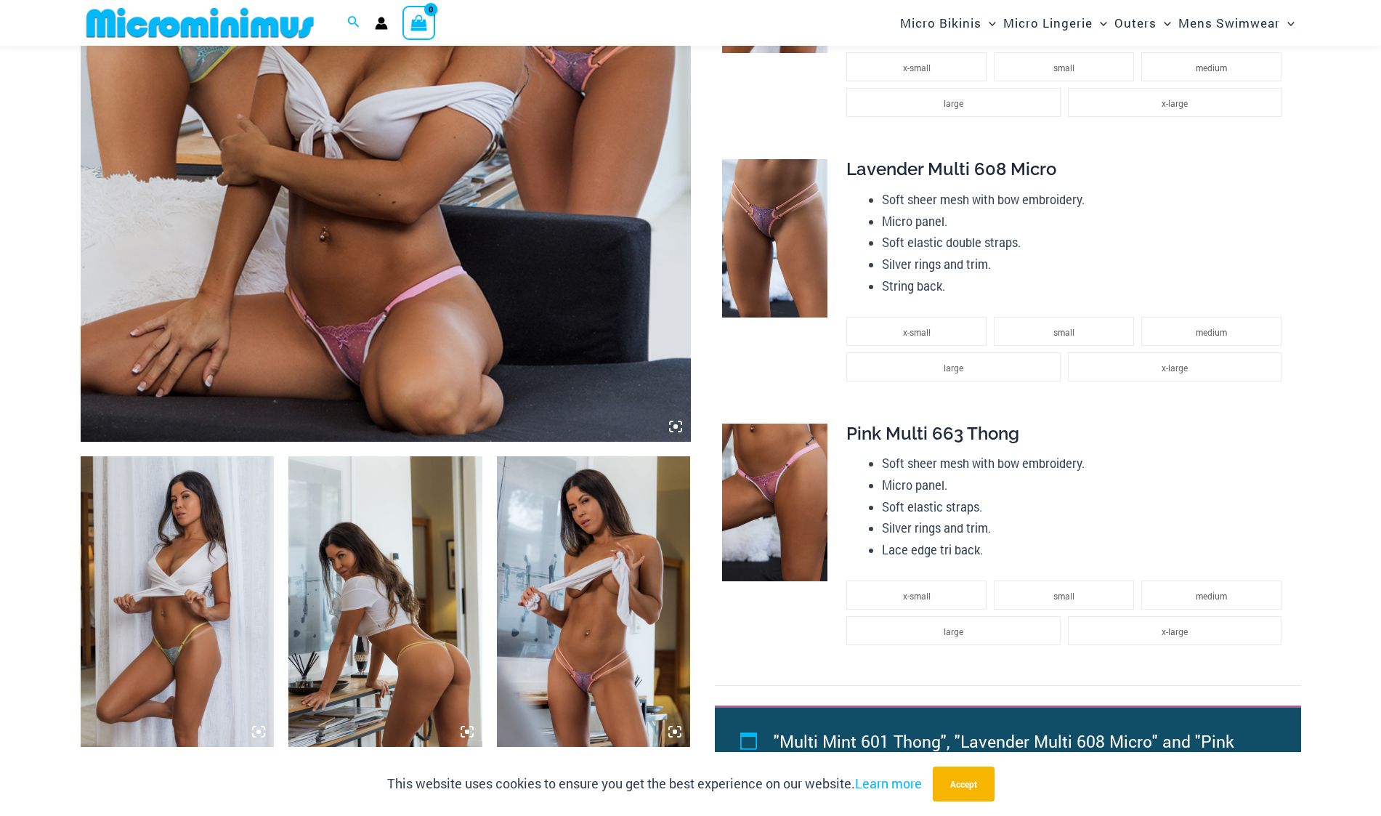
scroll to position [713, 0]
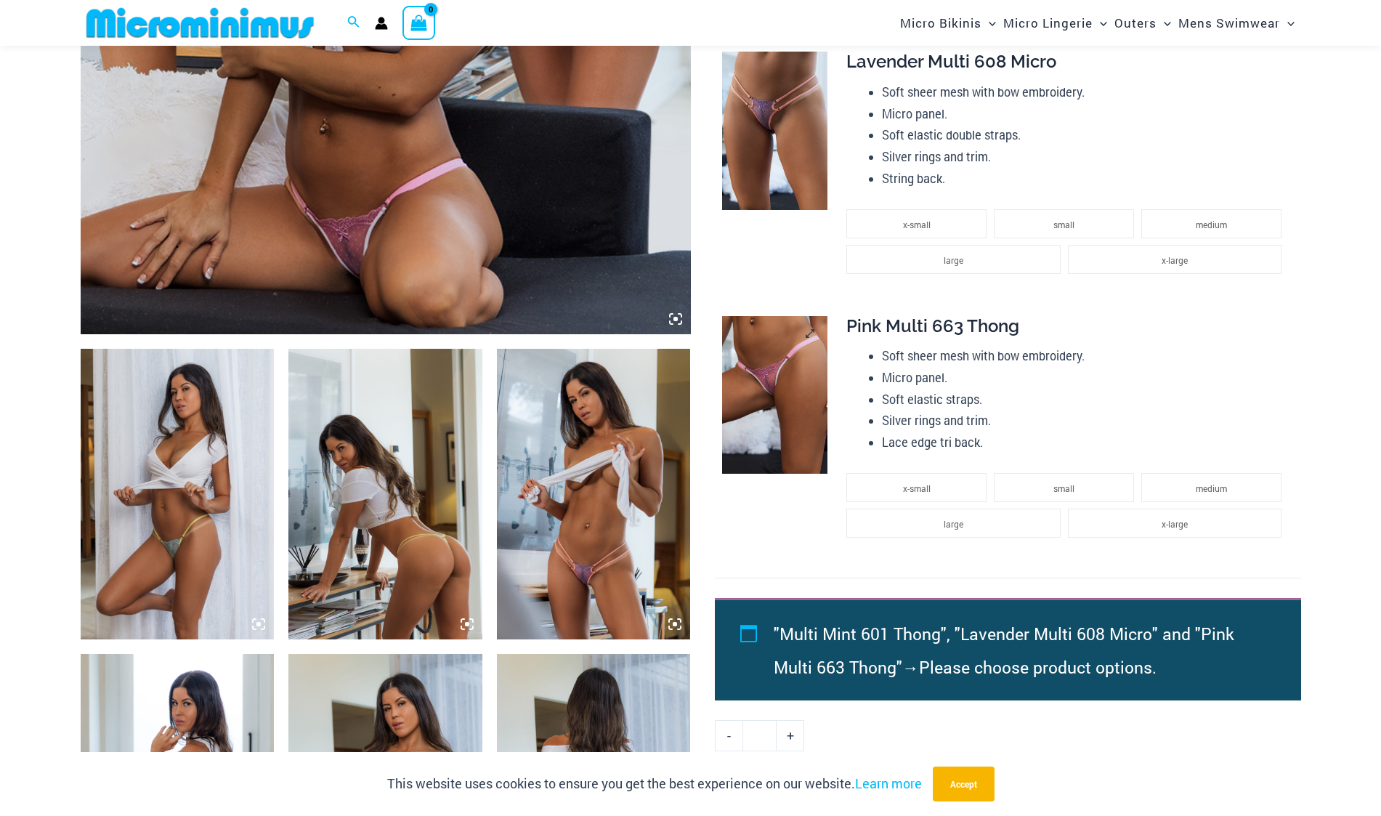
click at [768, 402] on img at bounding box center [774, 395] width 105 height 158
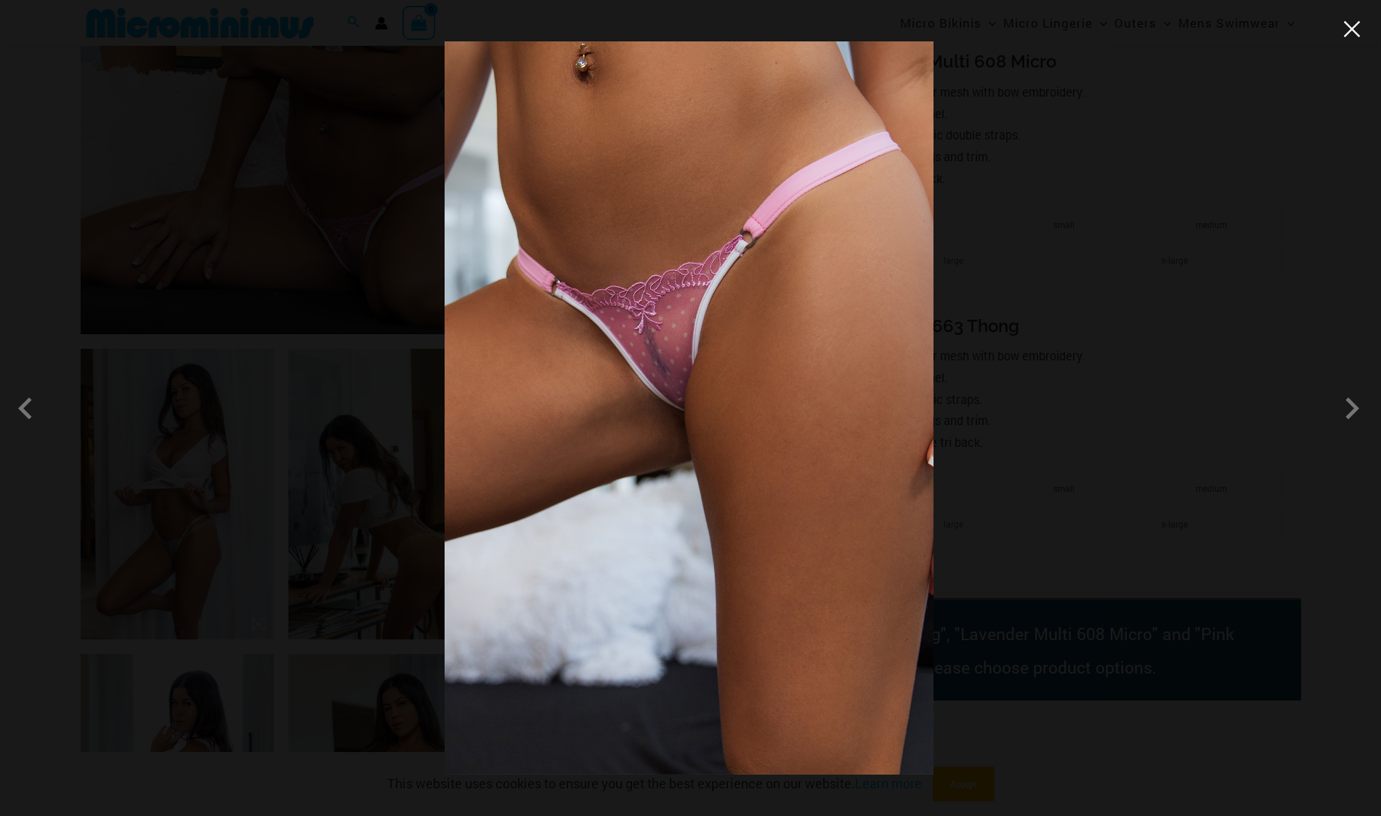
click at [1354, 28] on button "Close" at bounding box center [1352, 29] width 22 height 22
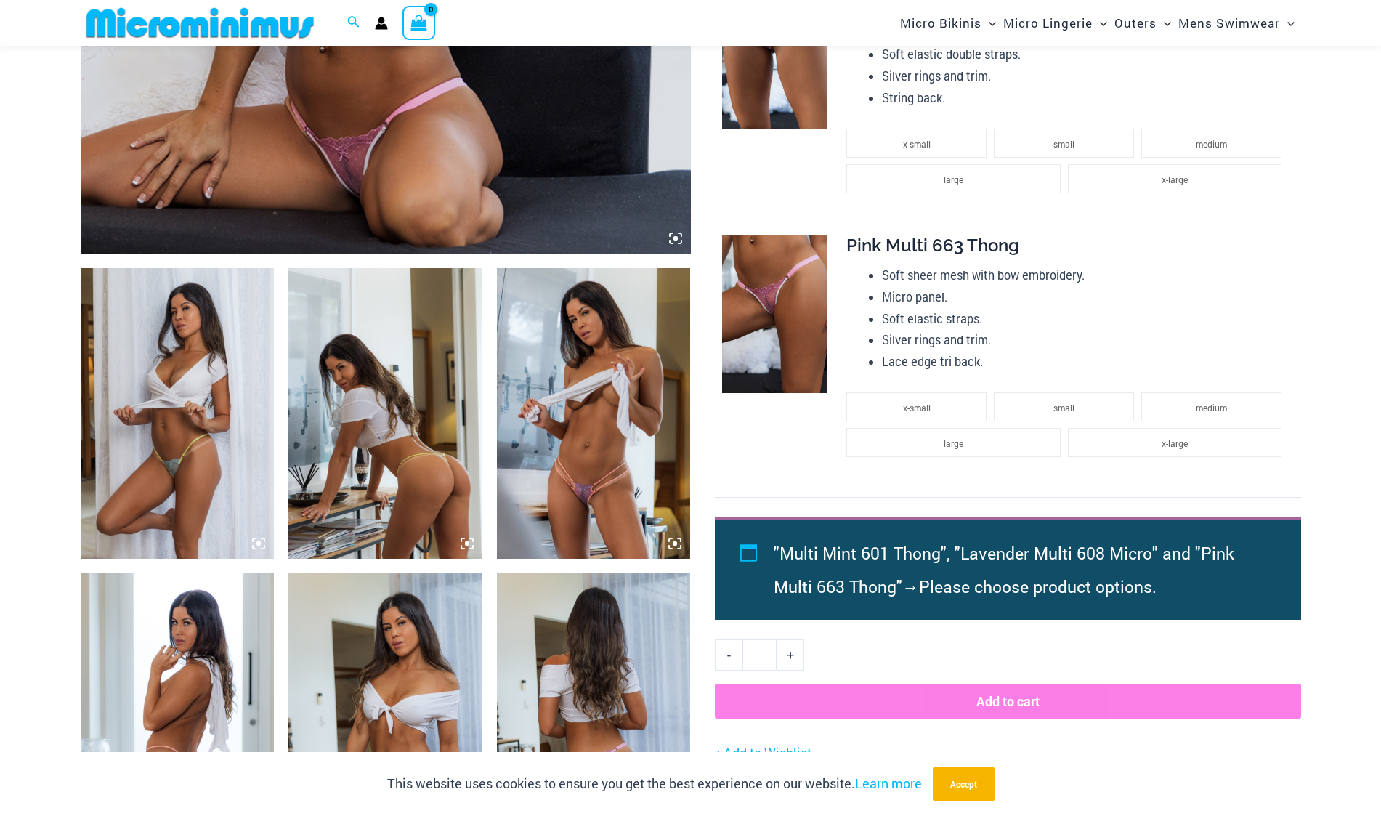
scroll to position [1076, 0]
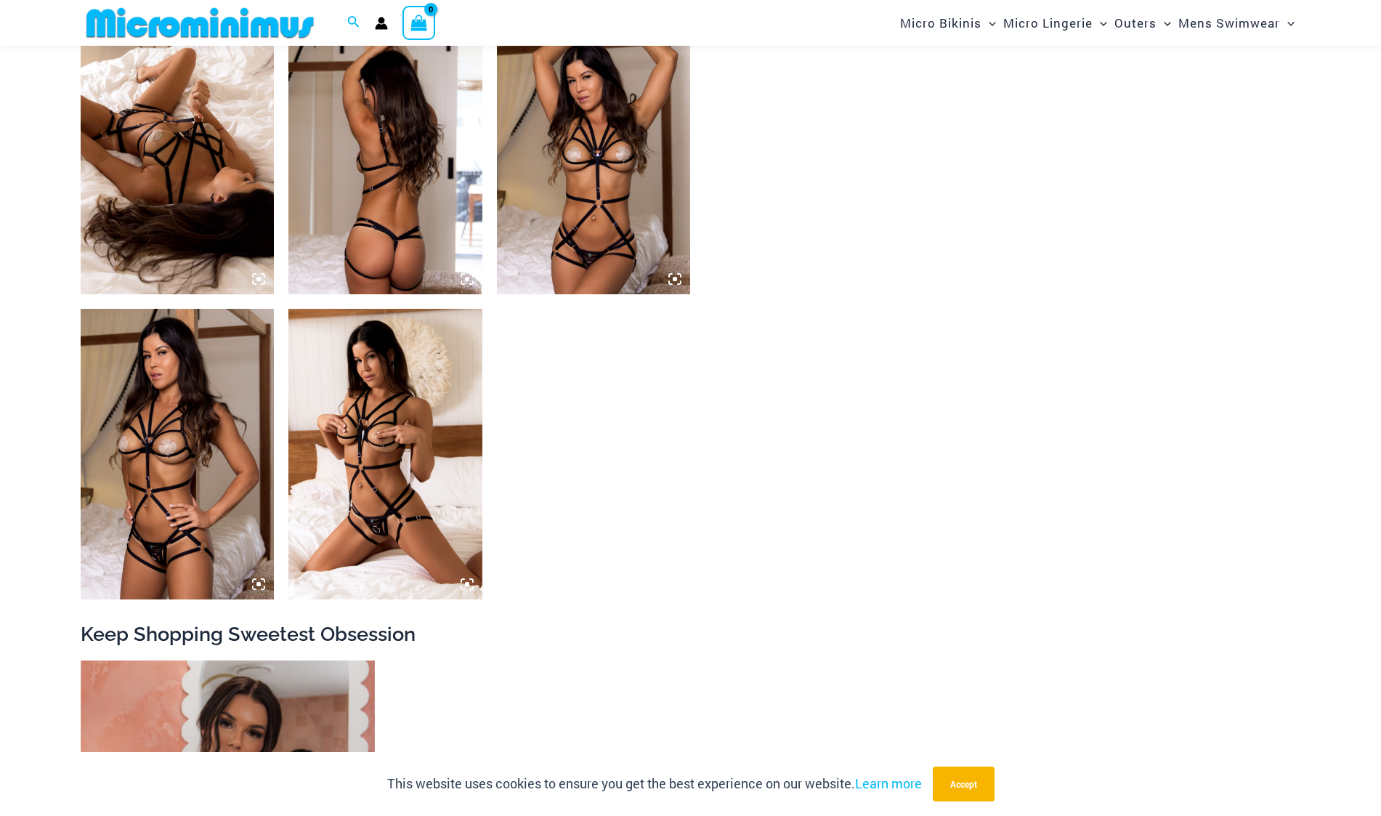
scroll to position [1367, 0]
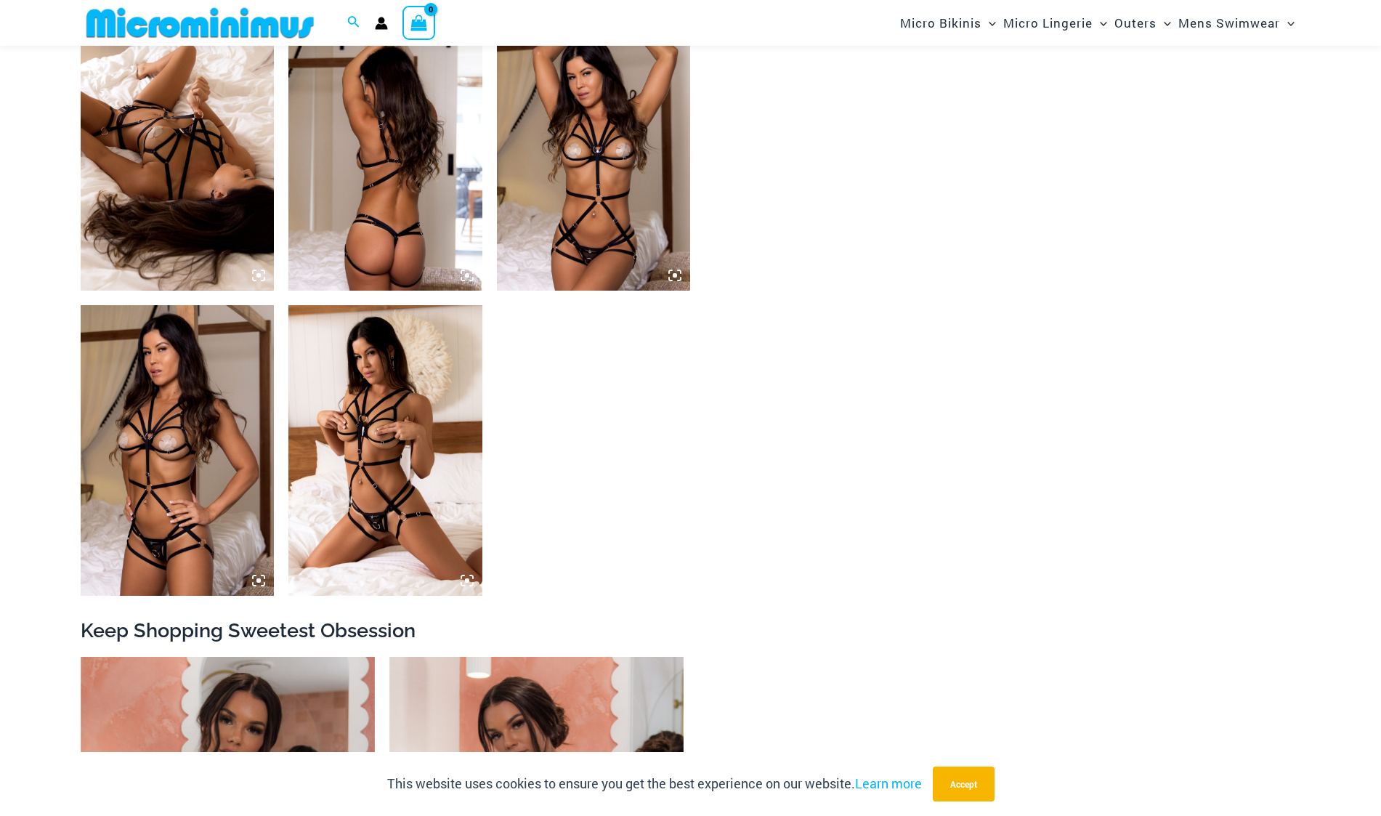
click at [361, 554] on img at bounding box center [385, 450] width 194 height 290
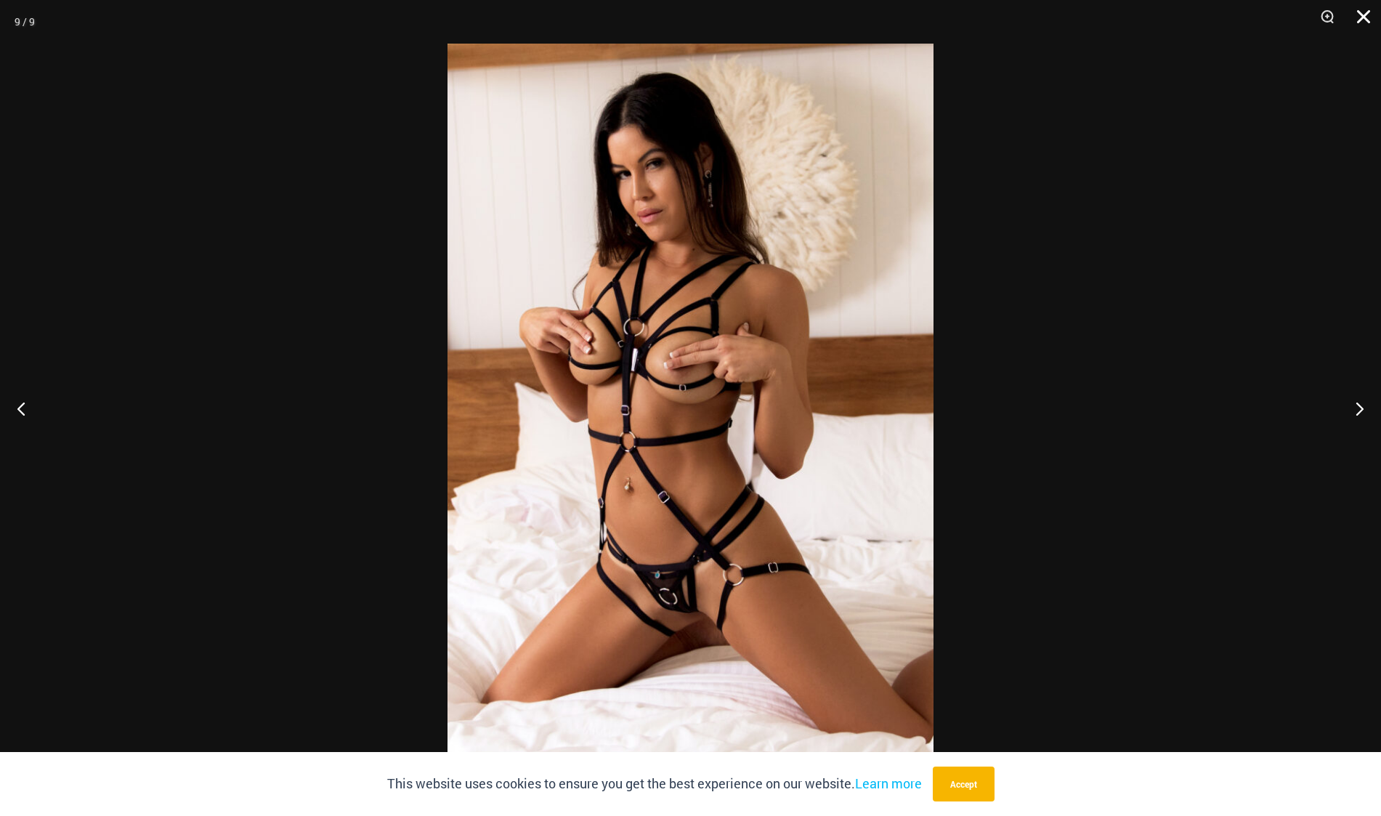
click at [1369, 20] on button "Close" at bounding box center [1358, 22] width 36 height 44
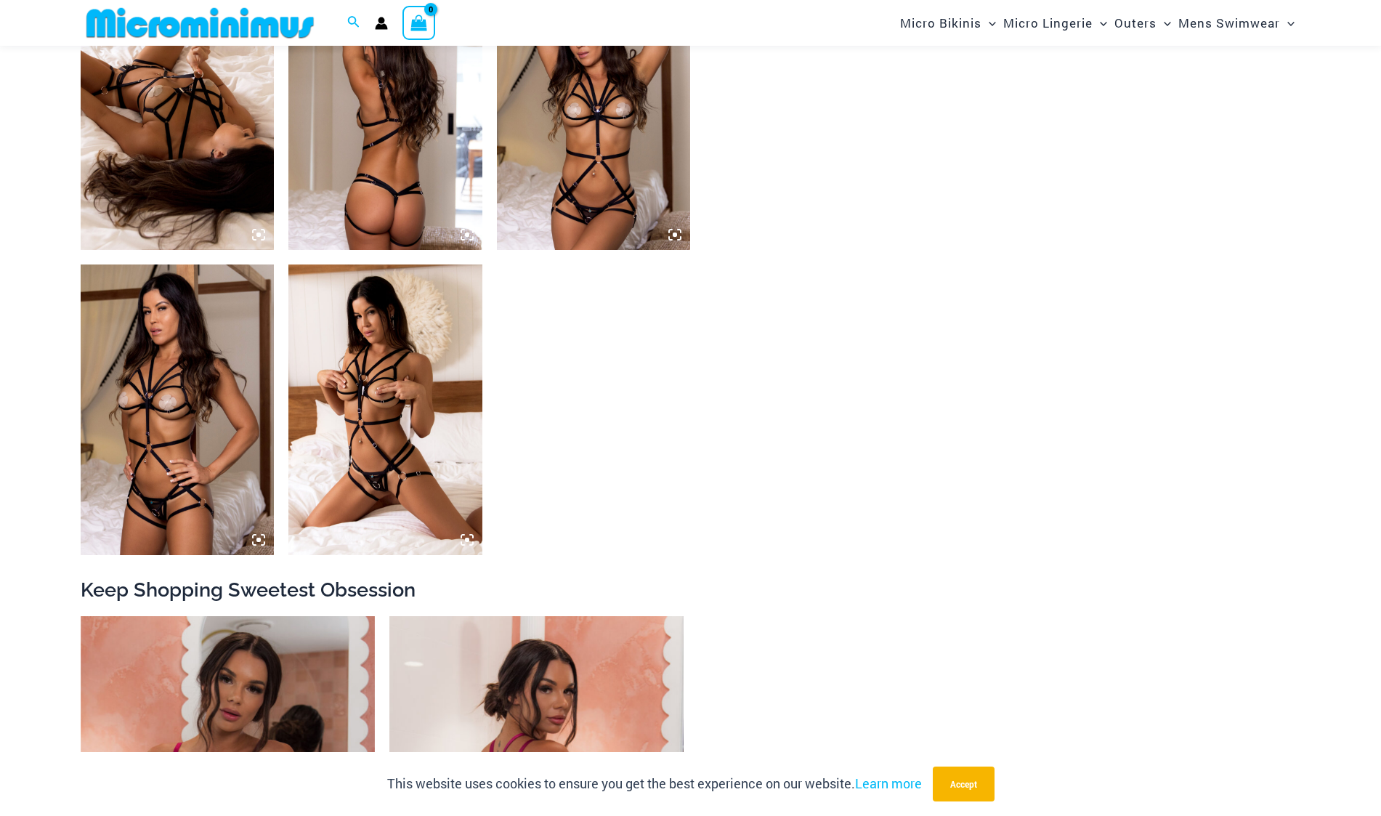
scroll to position [1803, 0]
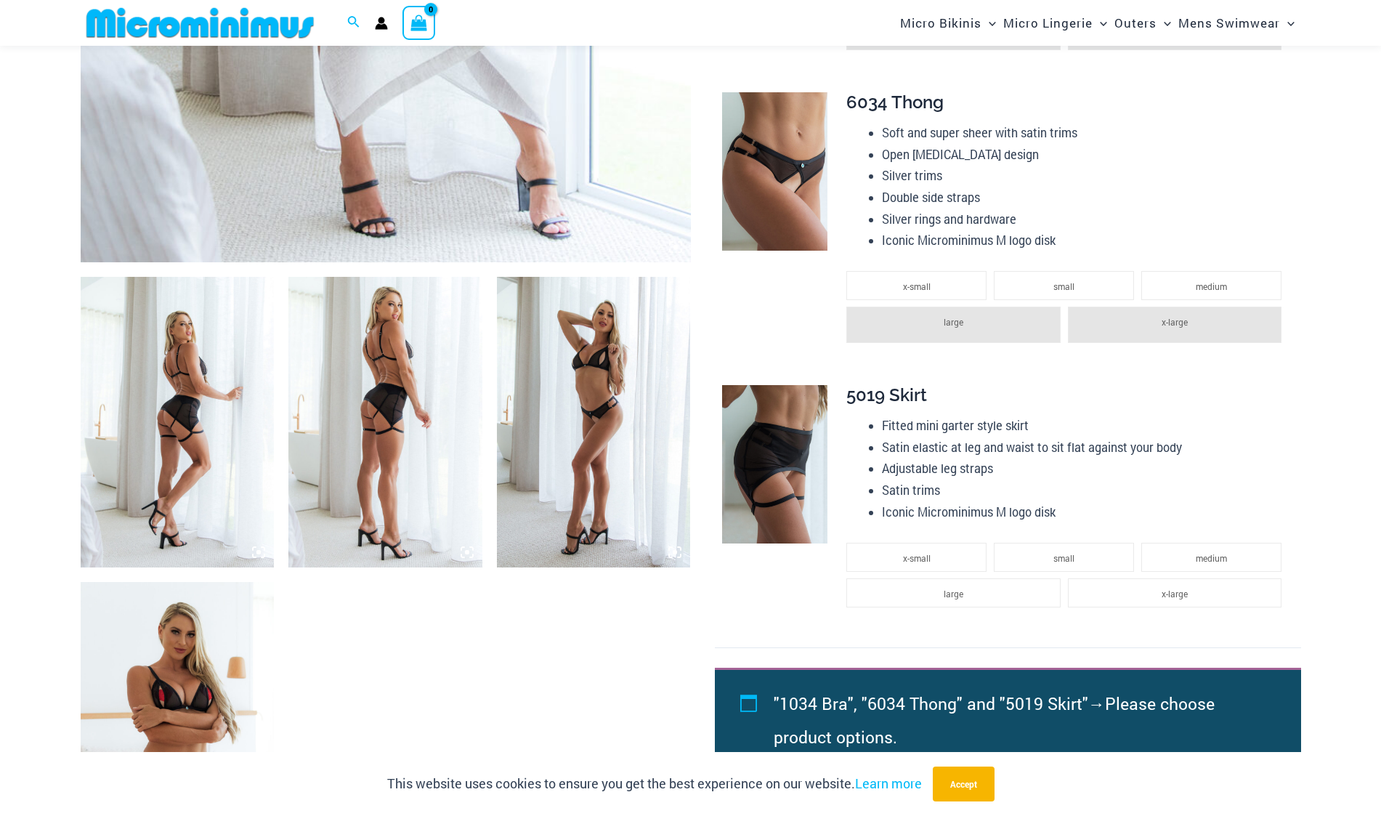
scroll to position [786, 0]
click at [760, 450] on img at bounding box center [774, 463] width 105 height 158
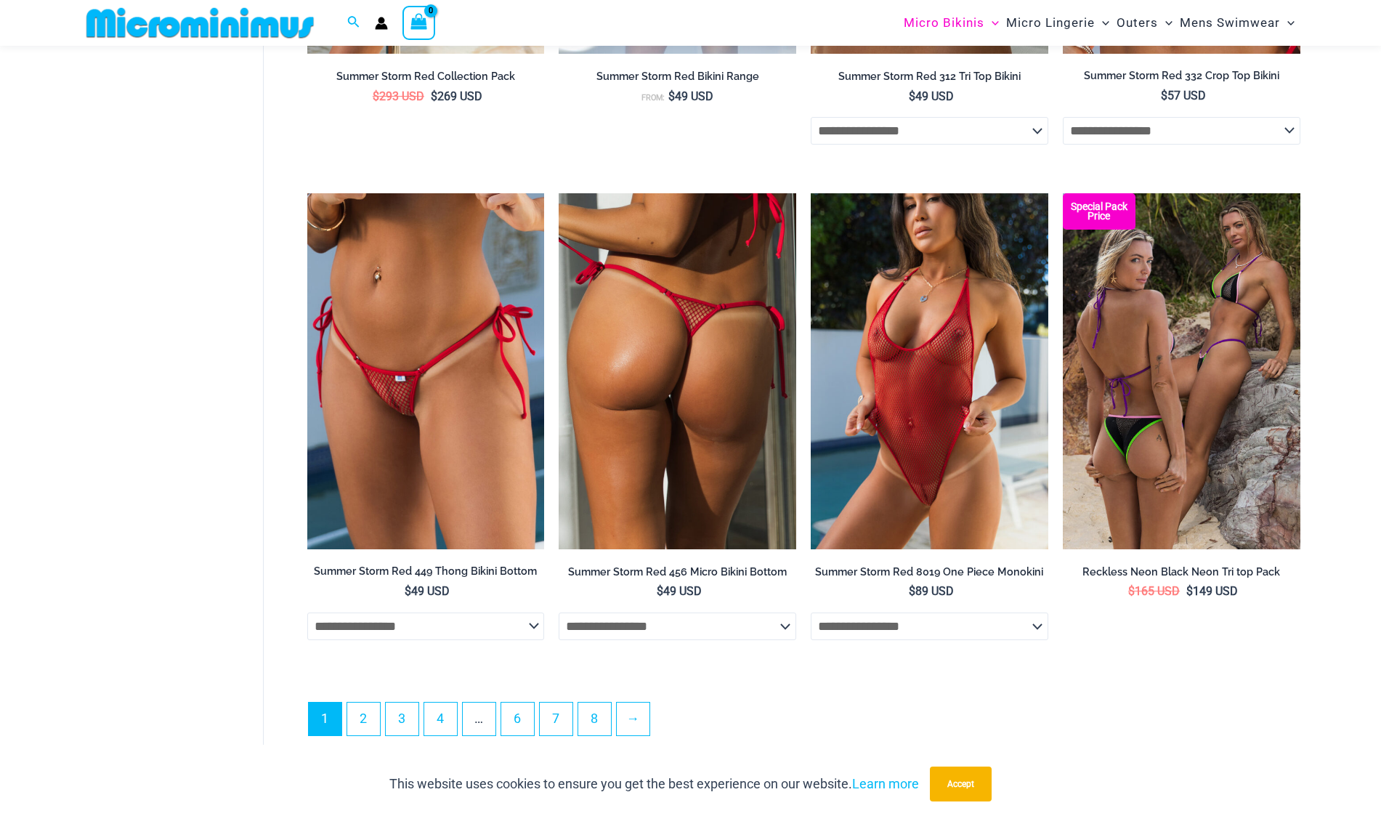
scroll to position [3909, 0]
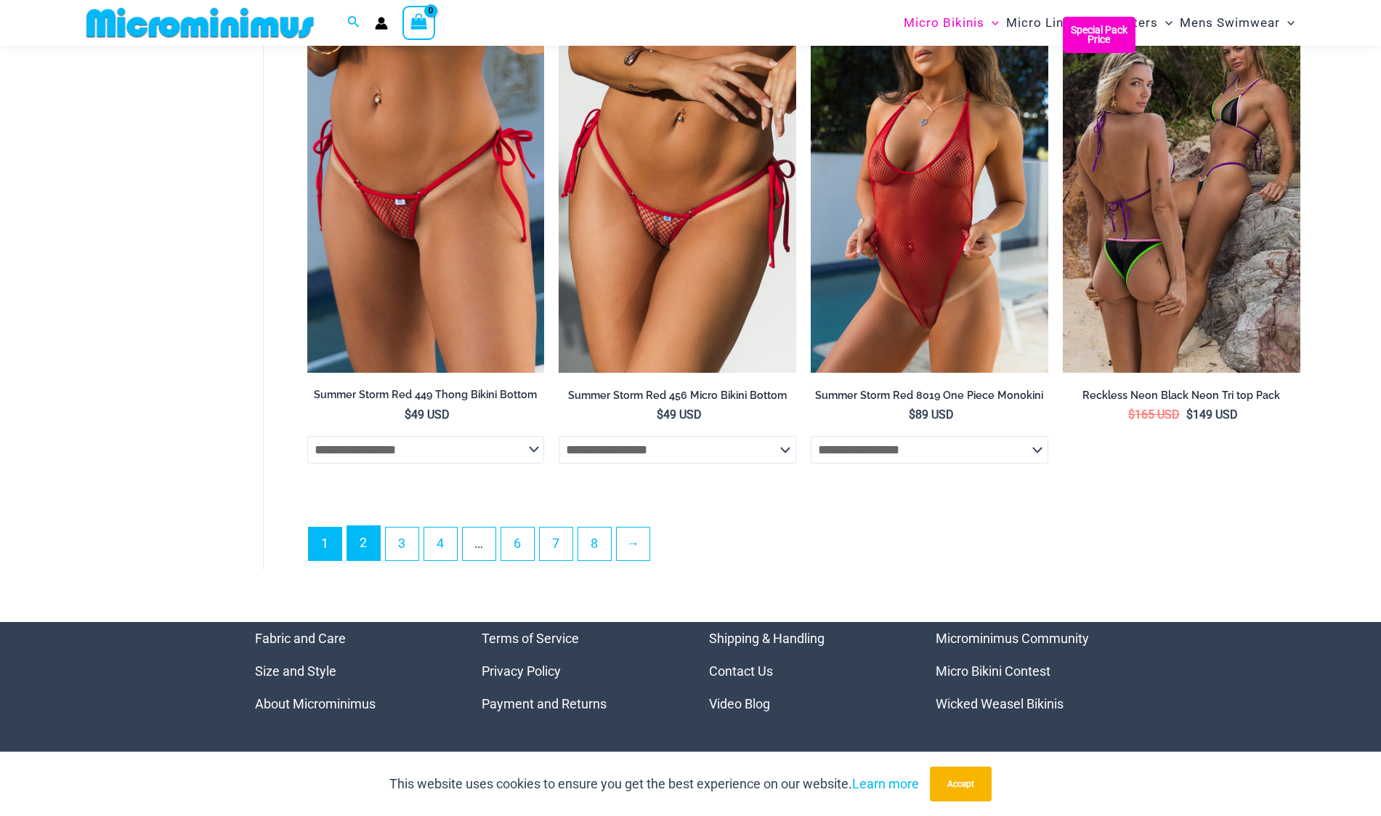
click at [365, 555] on link "2" at bounding box center [363, 543] width 33 height 34
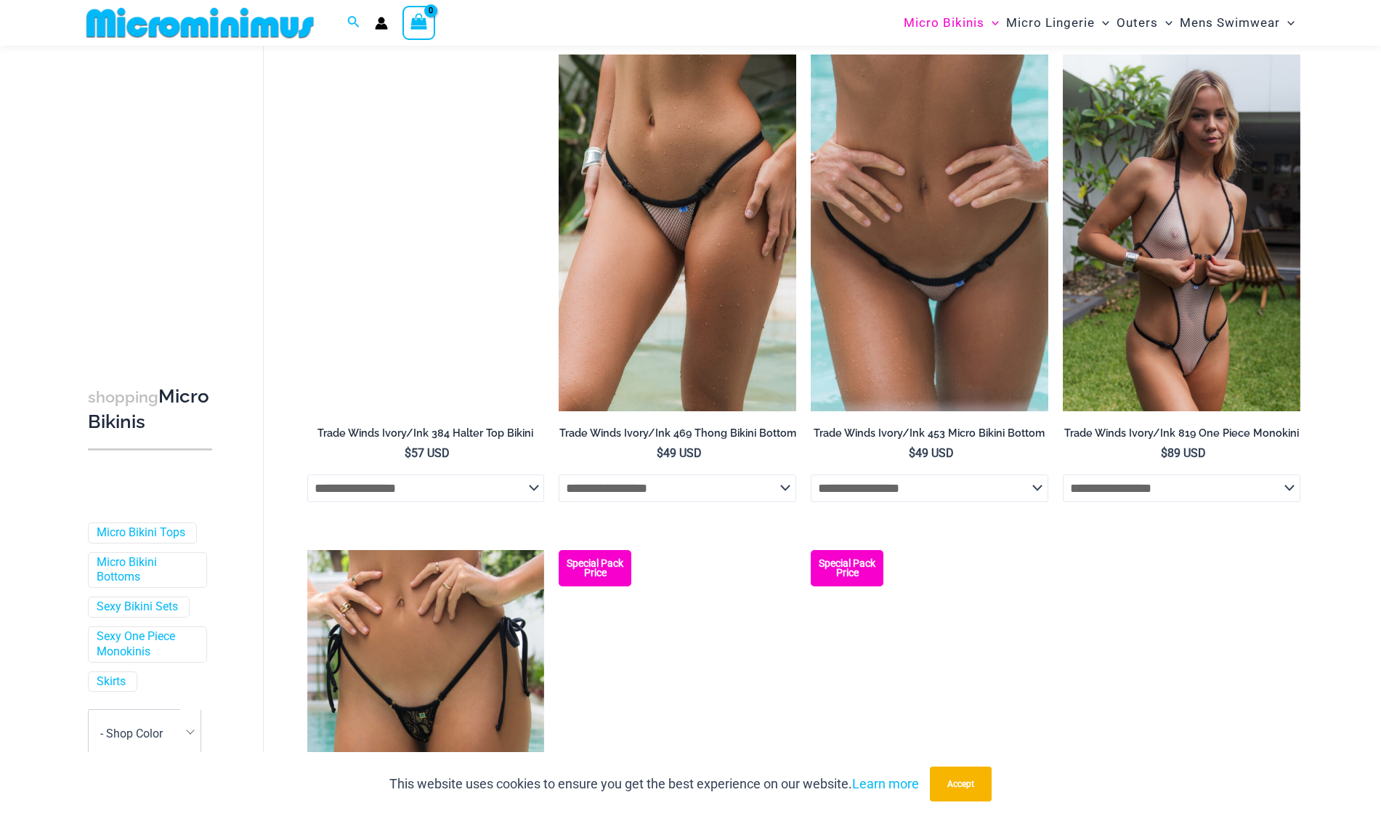
scroll to position [2601, 0]
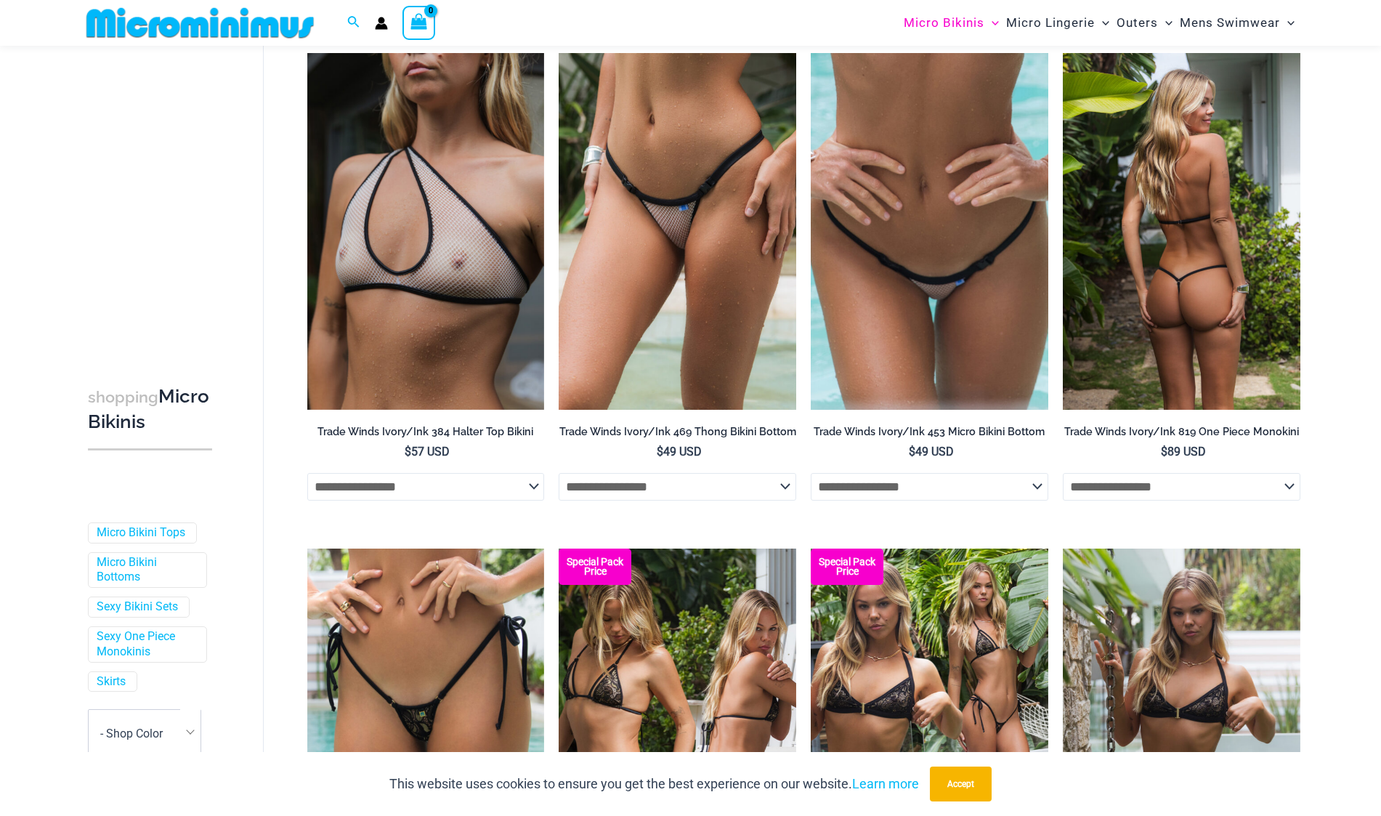
click at [1245, 251] on img at bounding box center [1180, 231] width 237 height 356
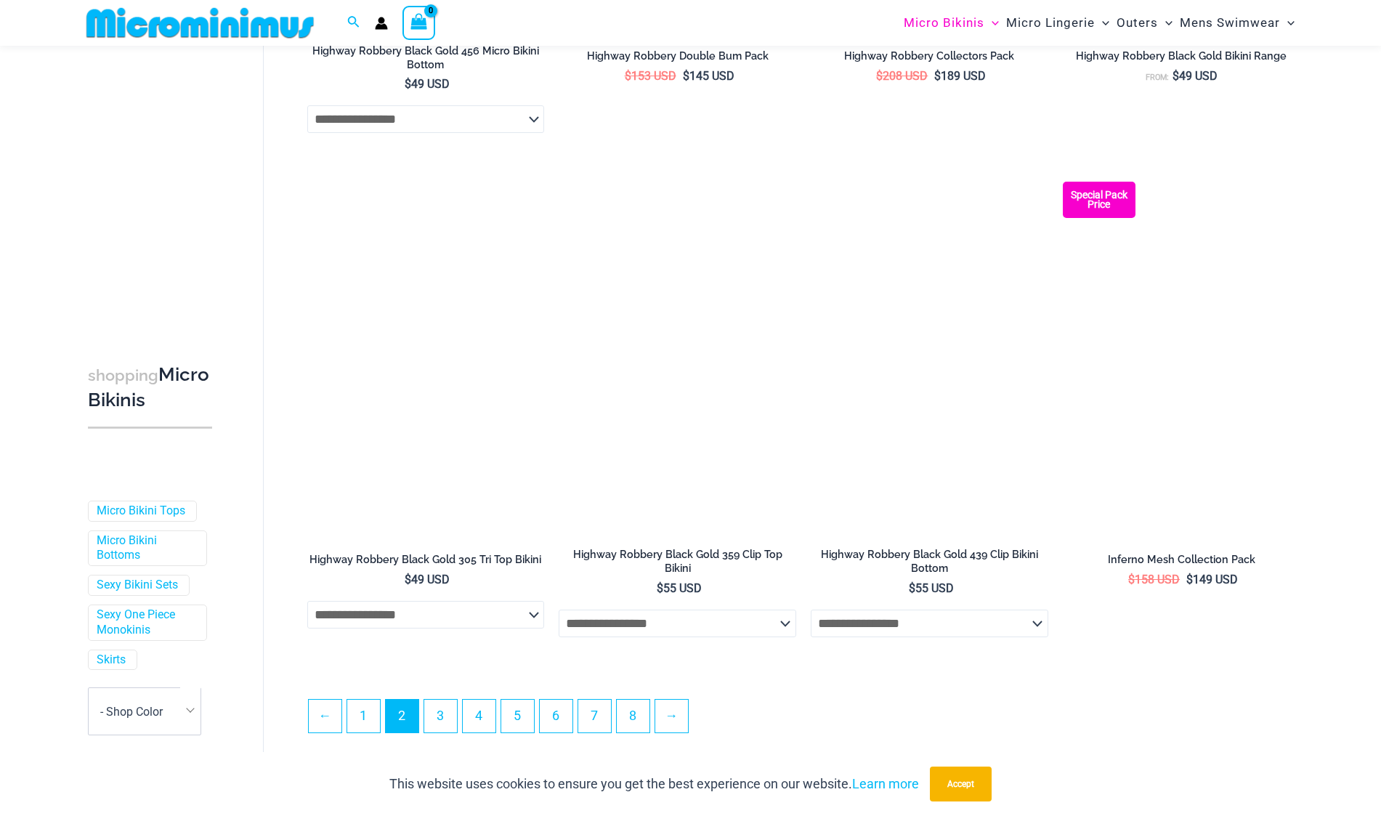
scroll to position [3472, 0]
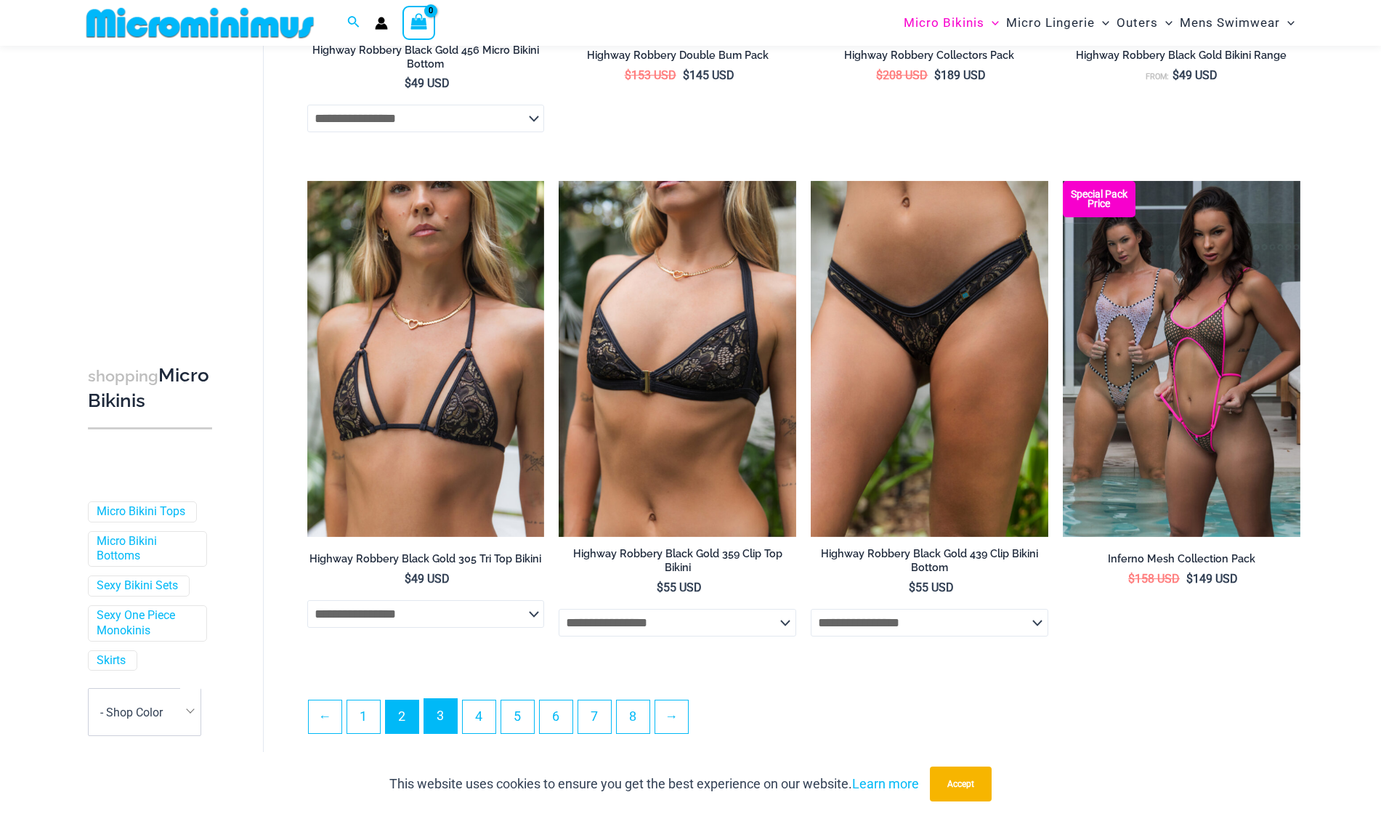
click at [447, 724] on link "3" at bounding box center [440, 716] width 33 height 34
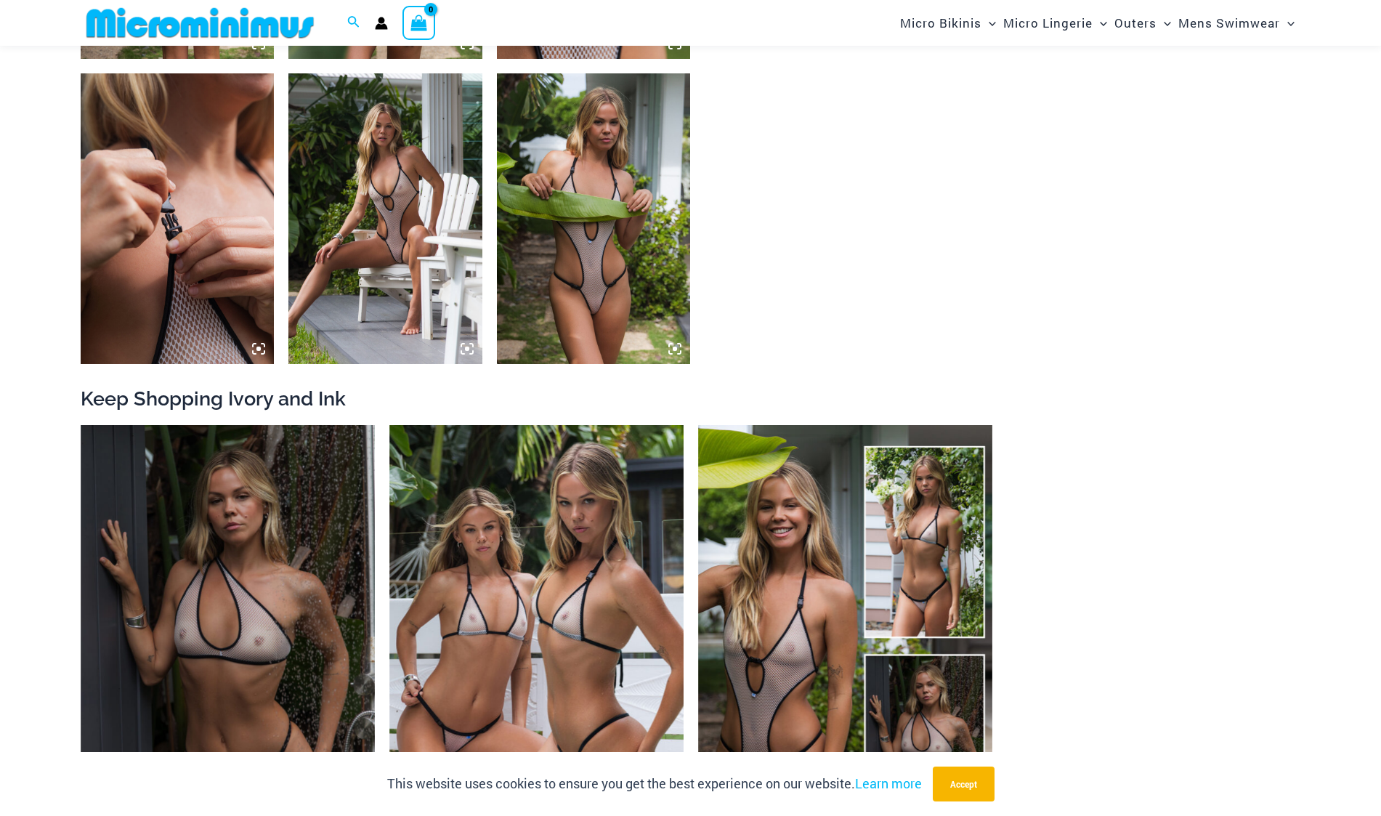
scroll to position [1295, 0]
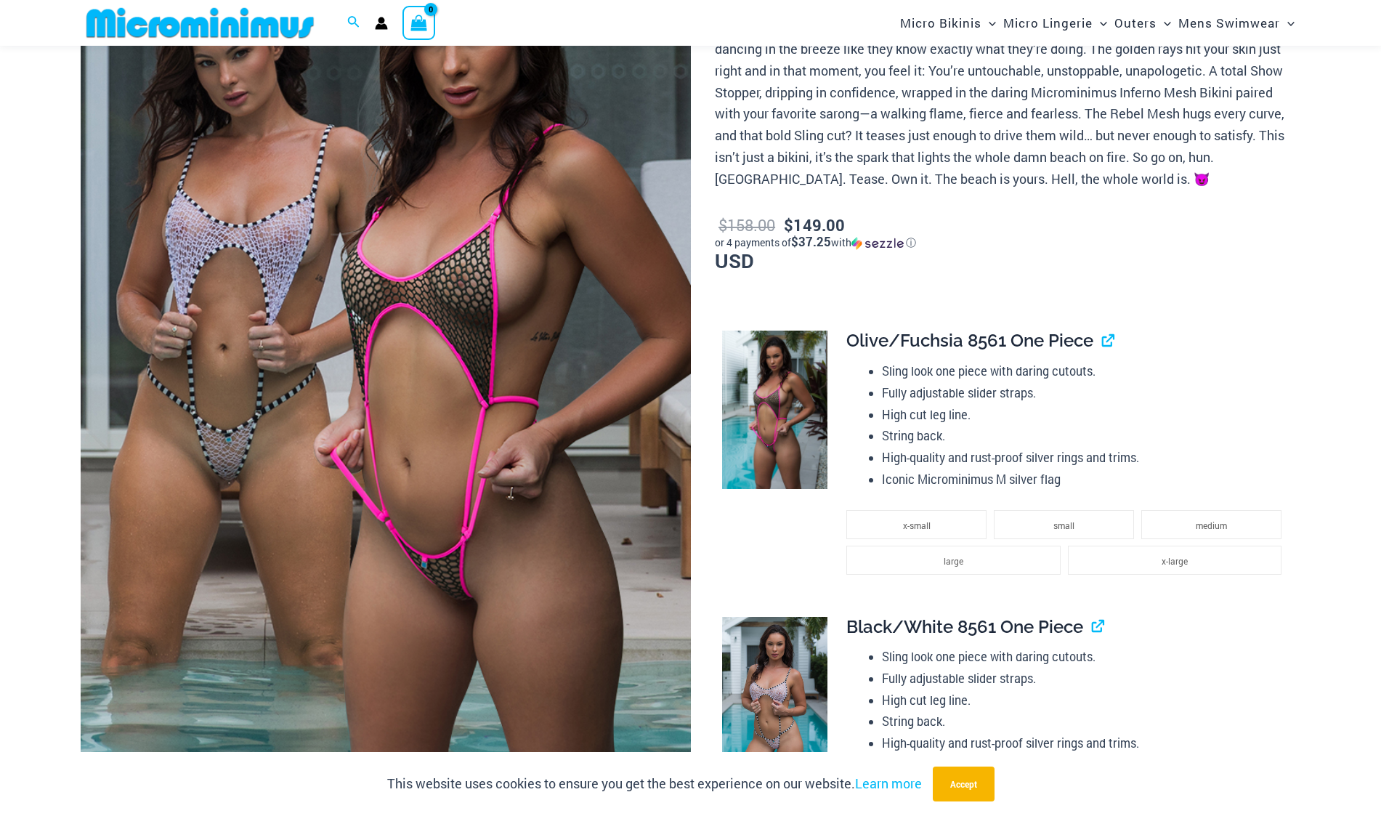
scroll to position [350, 0]
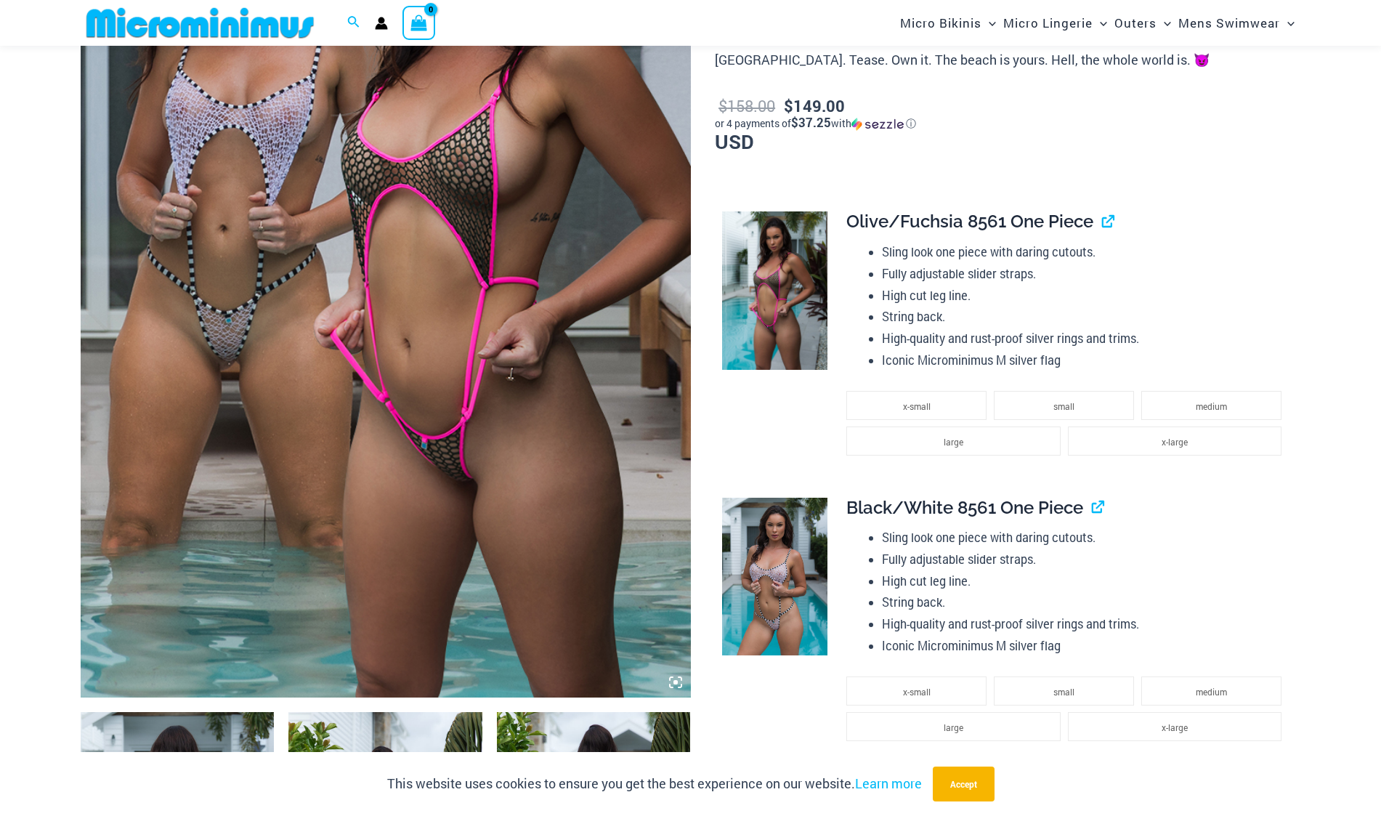
click at [787, 615] on img at bounding box center [774, 576] width 105 height 158
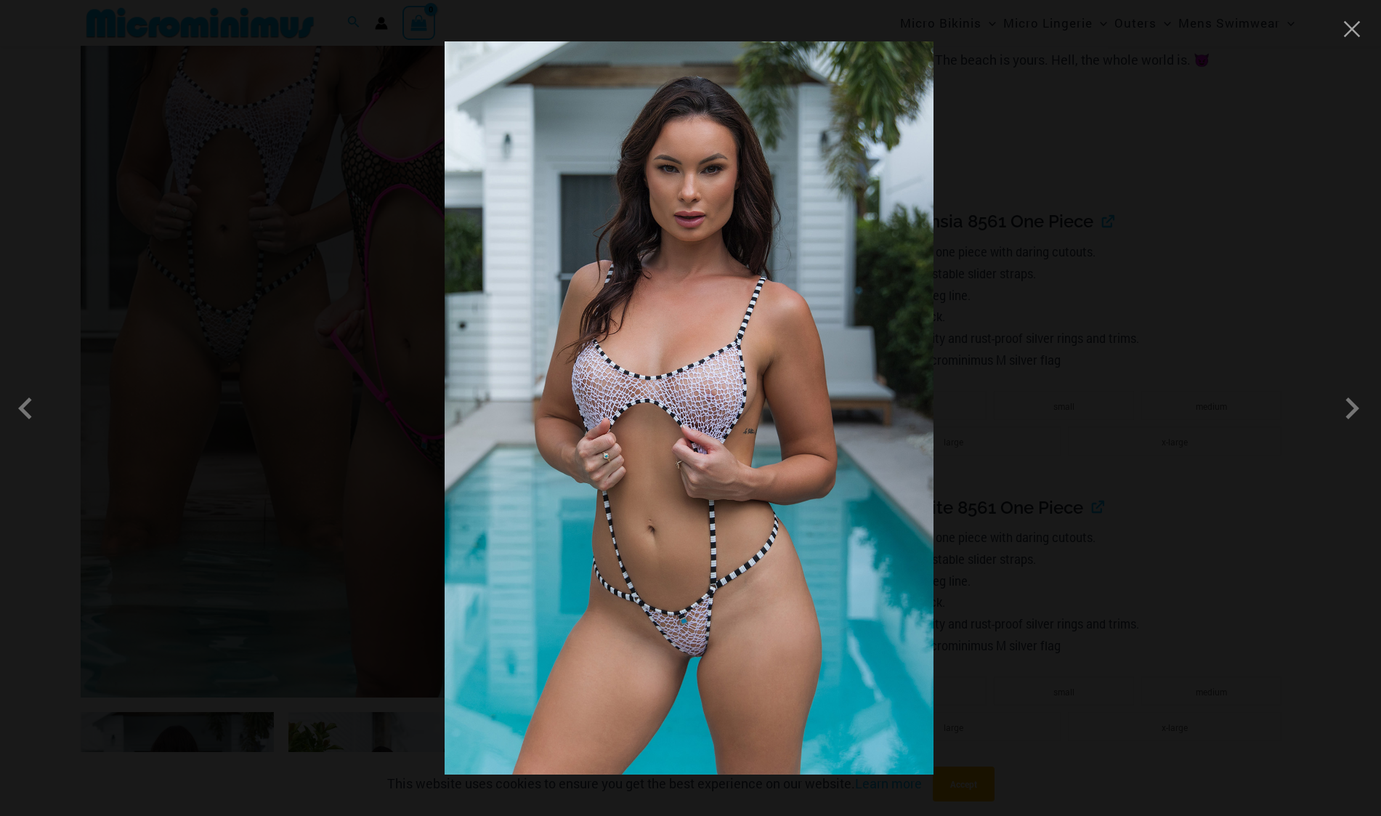
click at [695, 610] on img at bounding box center [688, 407] width 489 height 733
click at [1357, 26] on button "Close" at bounding box center [1352, 29] width 22 height 22
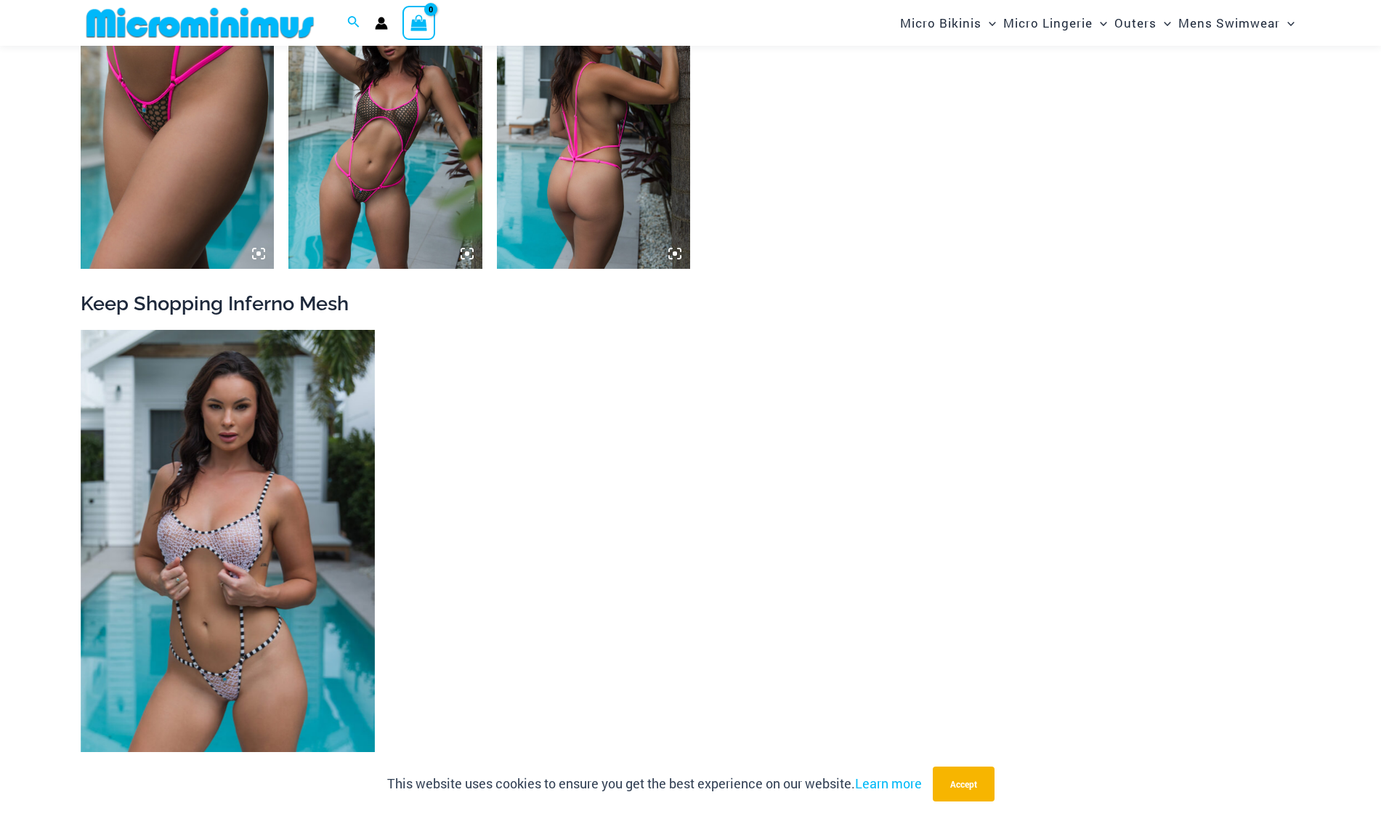
scroll to position [2311, 0]
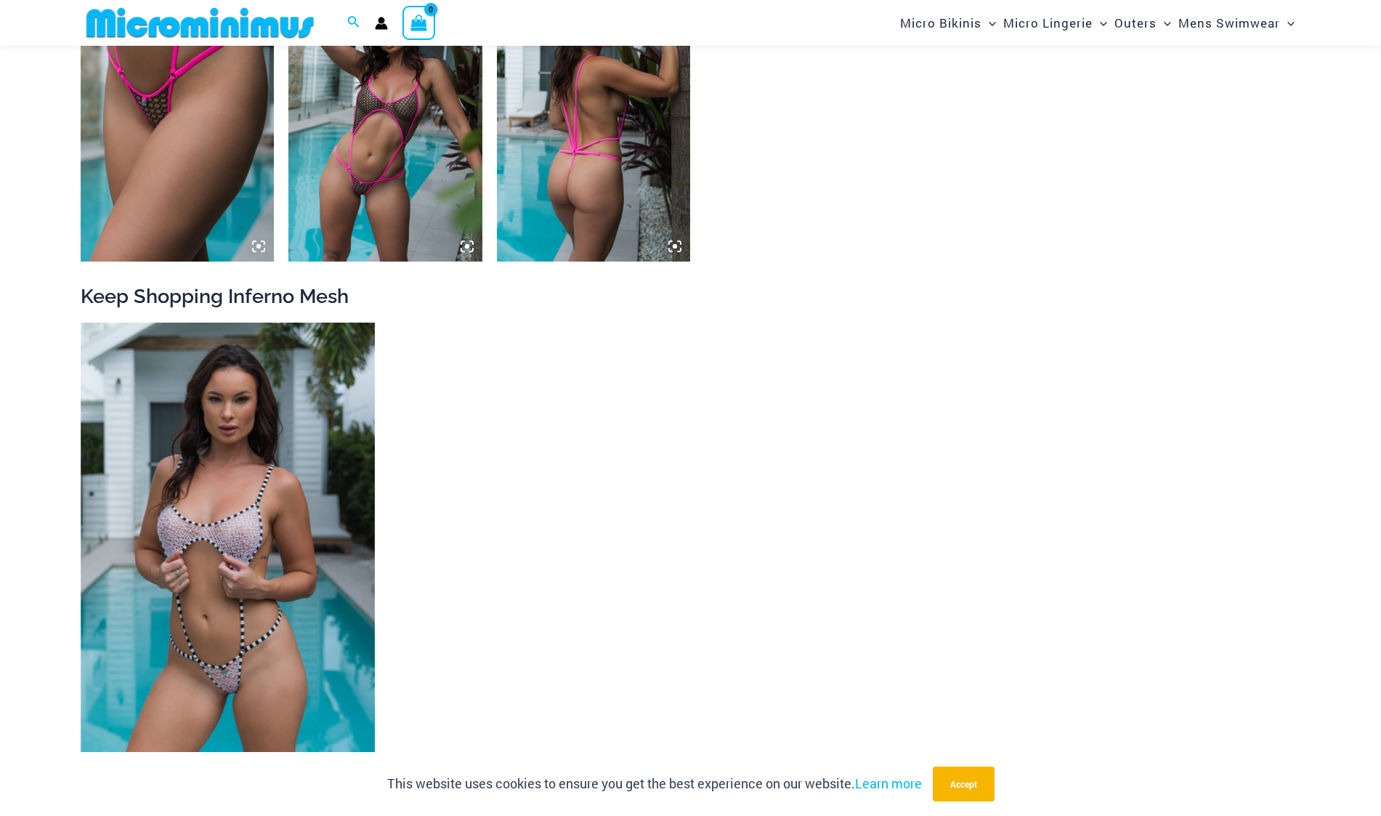
click at [411, 146] on img at bounding box center [385, 116] width 194 height 290
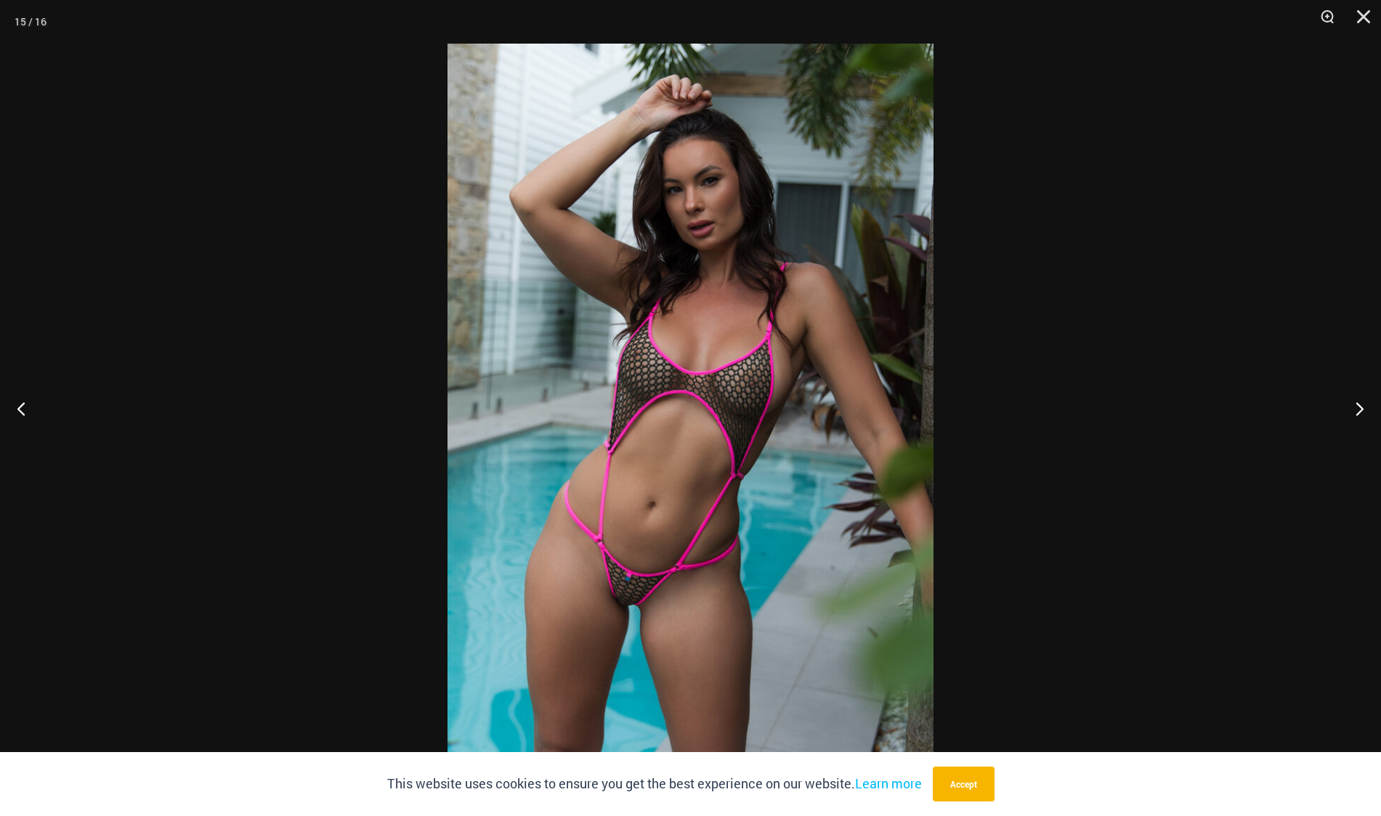
click at [725, 407] on img at bounding box center [690, 408] width 486 height 728
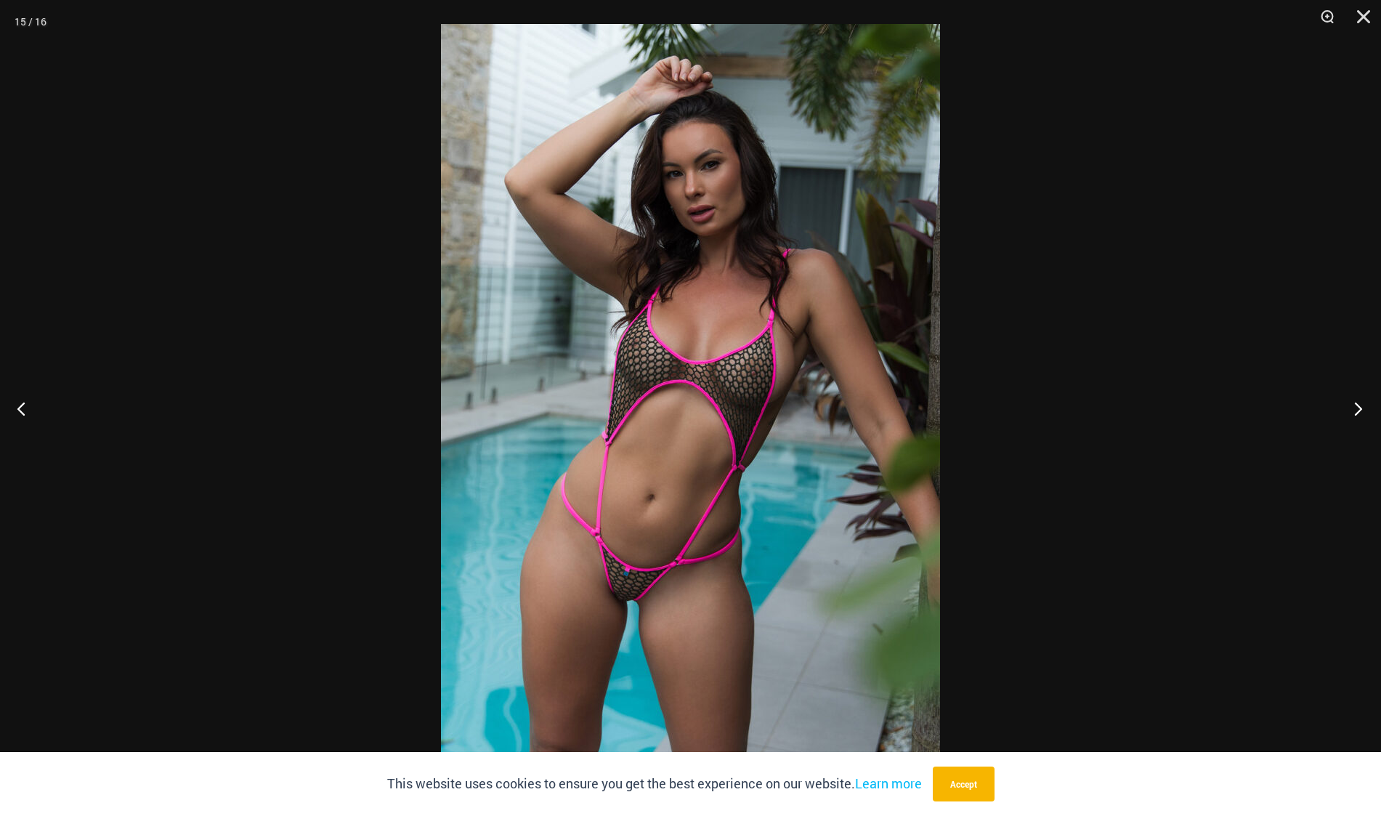
click at [1349, 412] on button "Next" at bounding box center [1353, 408] width 54 height 73
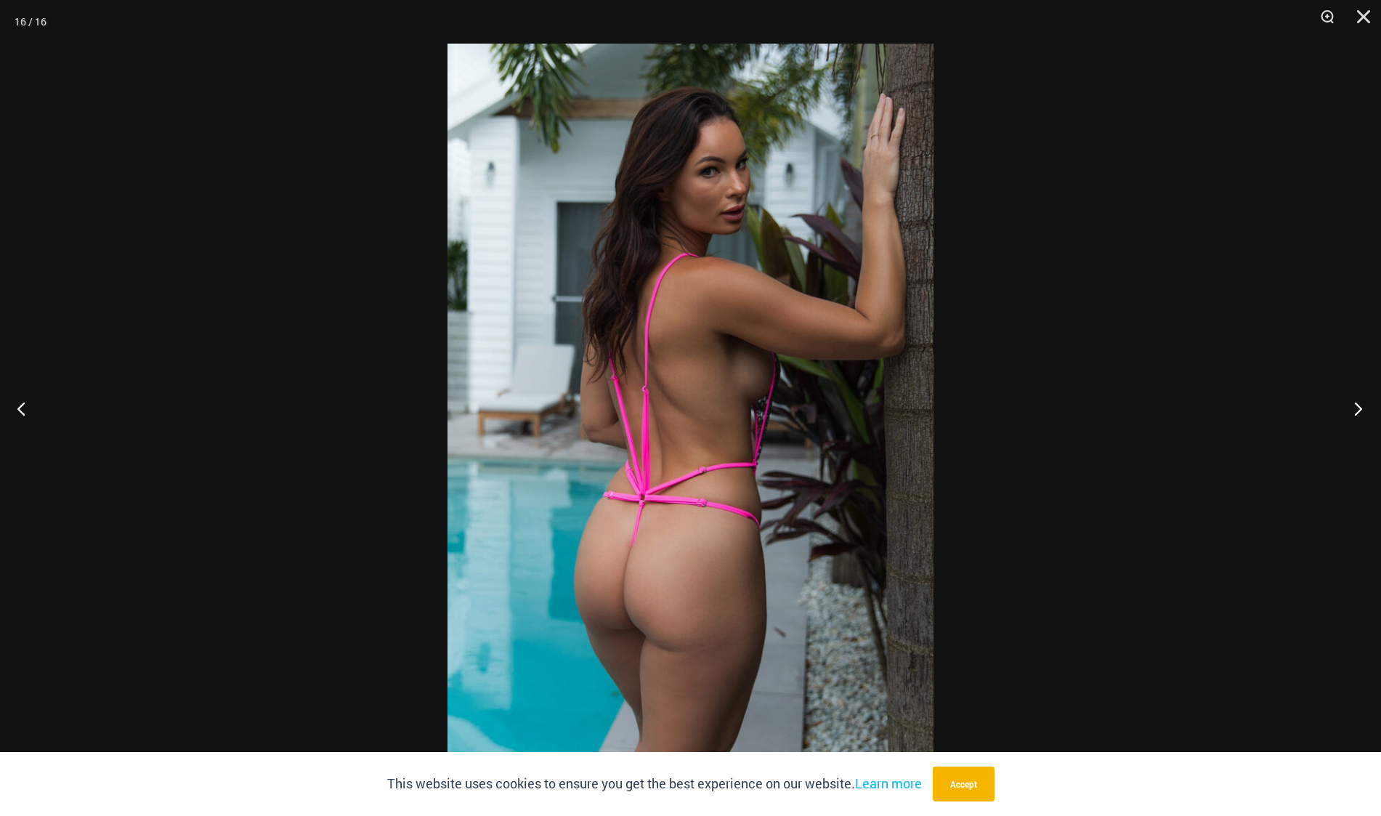
click at [1349, 412] on button "Next" at bounding box center [1353, 408] width 54 height 73
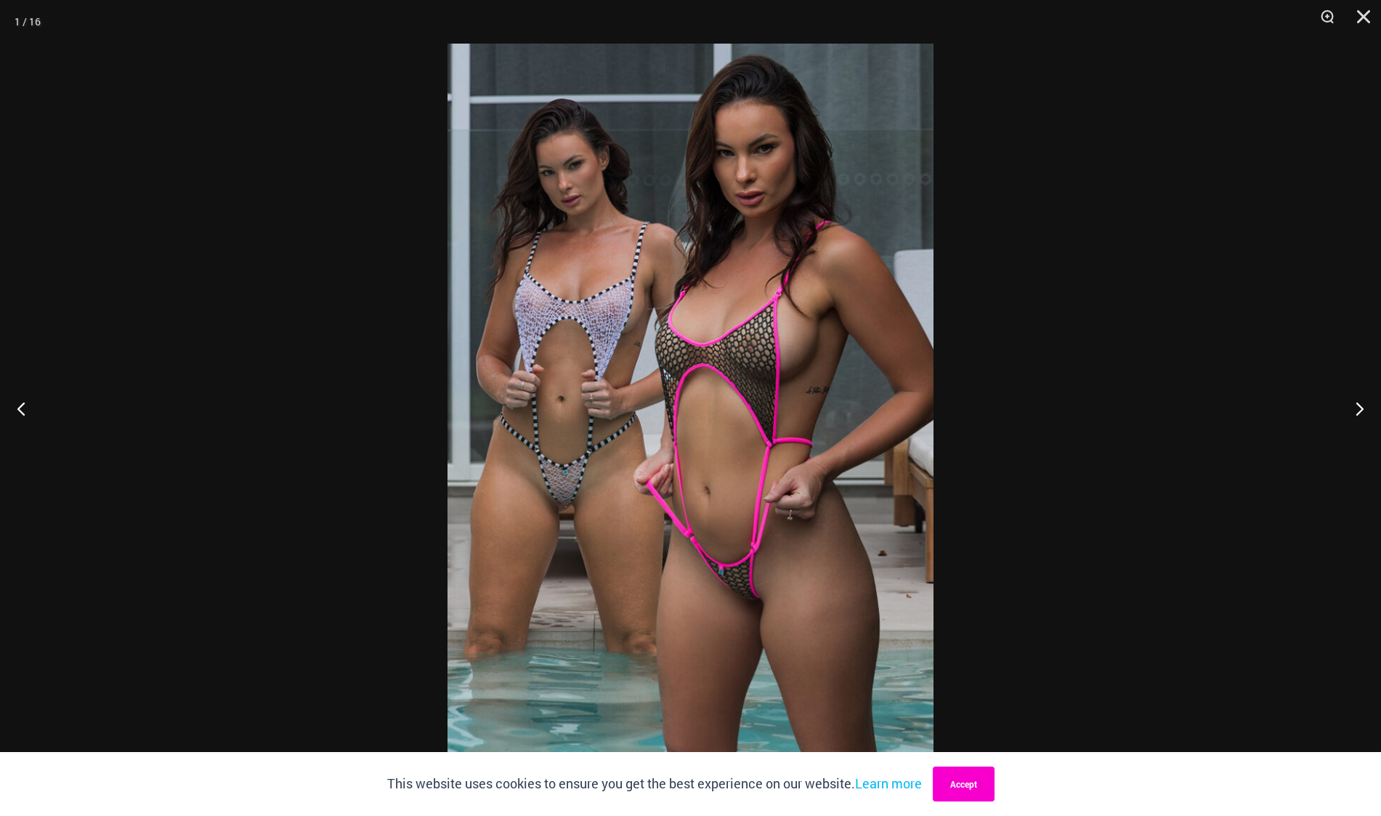
click at [967, 781] on button "Accept" at bounding box center [963, 783] width 62 height 35
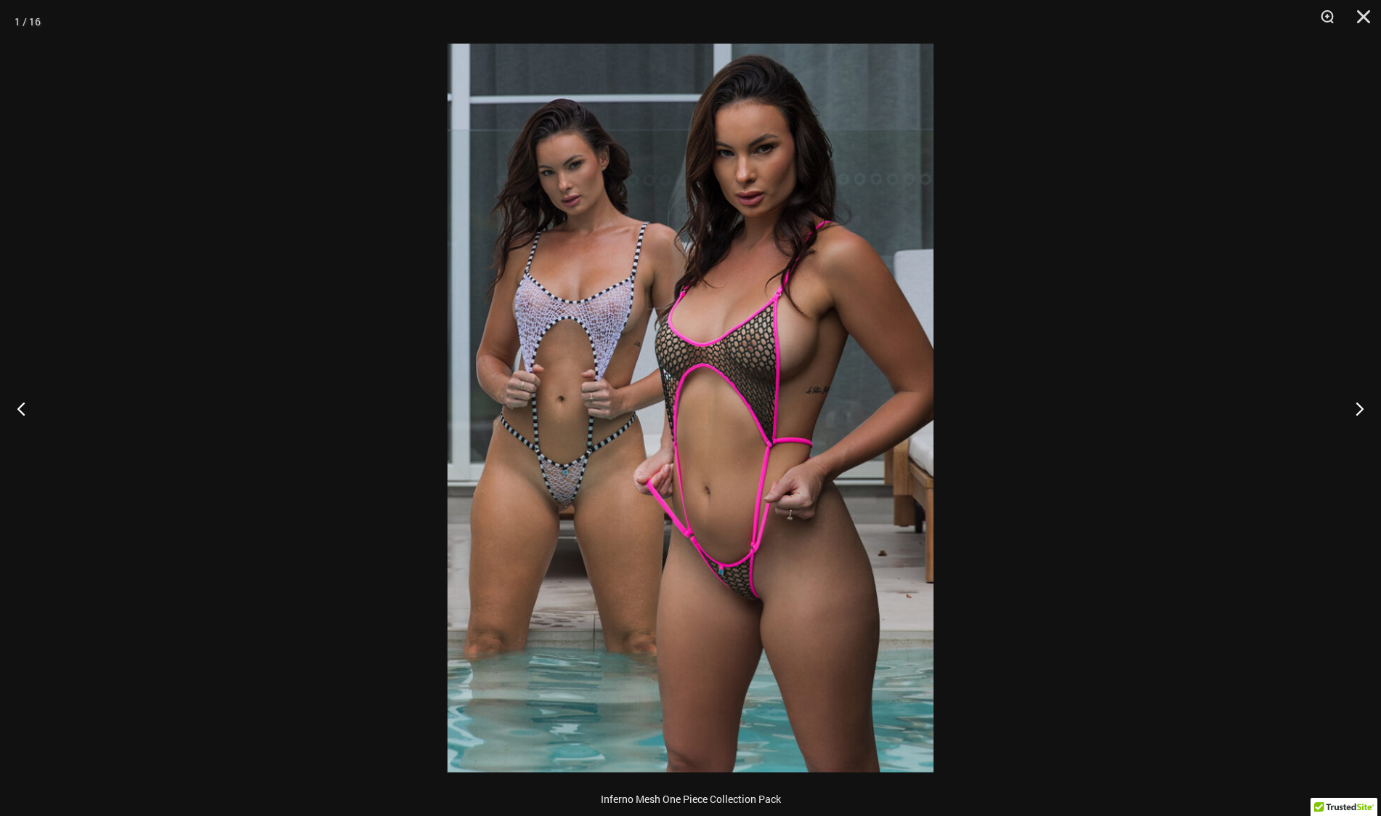
click at [572, 478] on img at bounding box center [690, 408] width 486 height 728
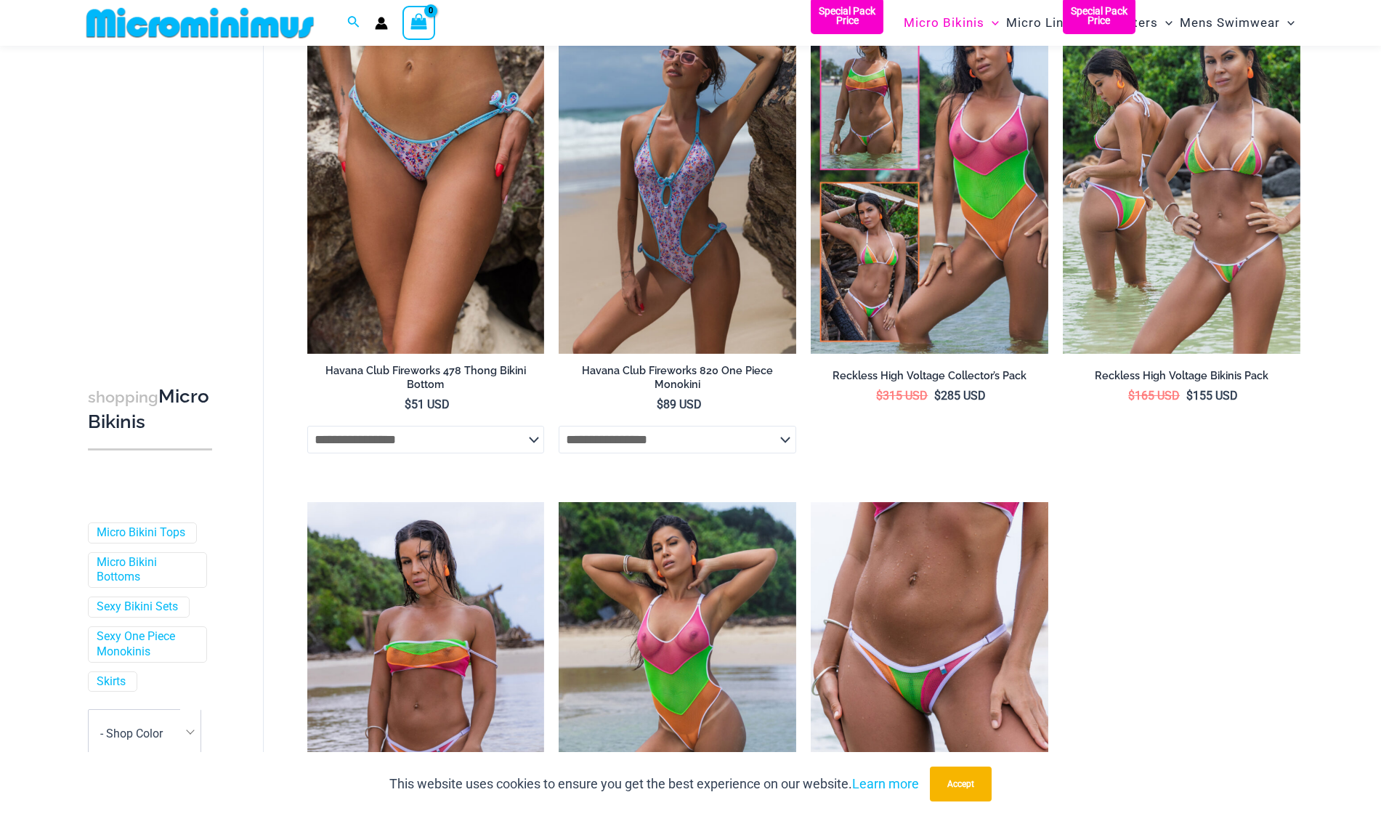
scroll to position [2819, 0]
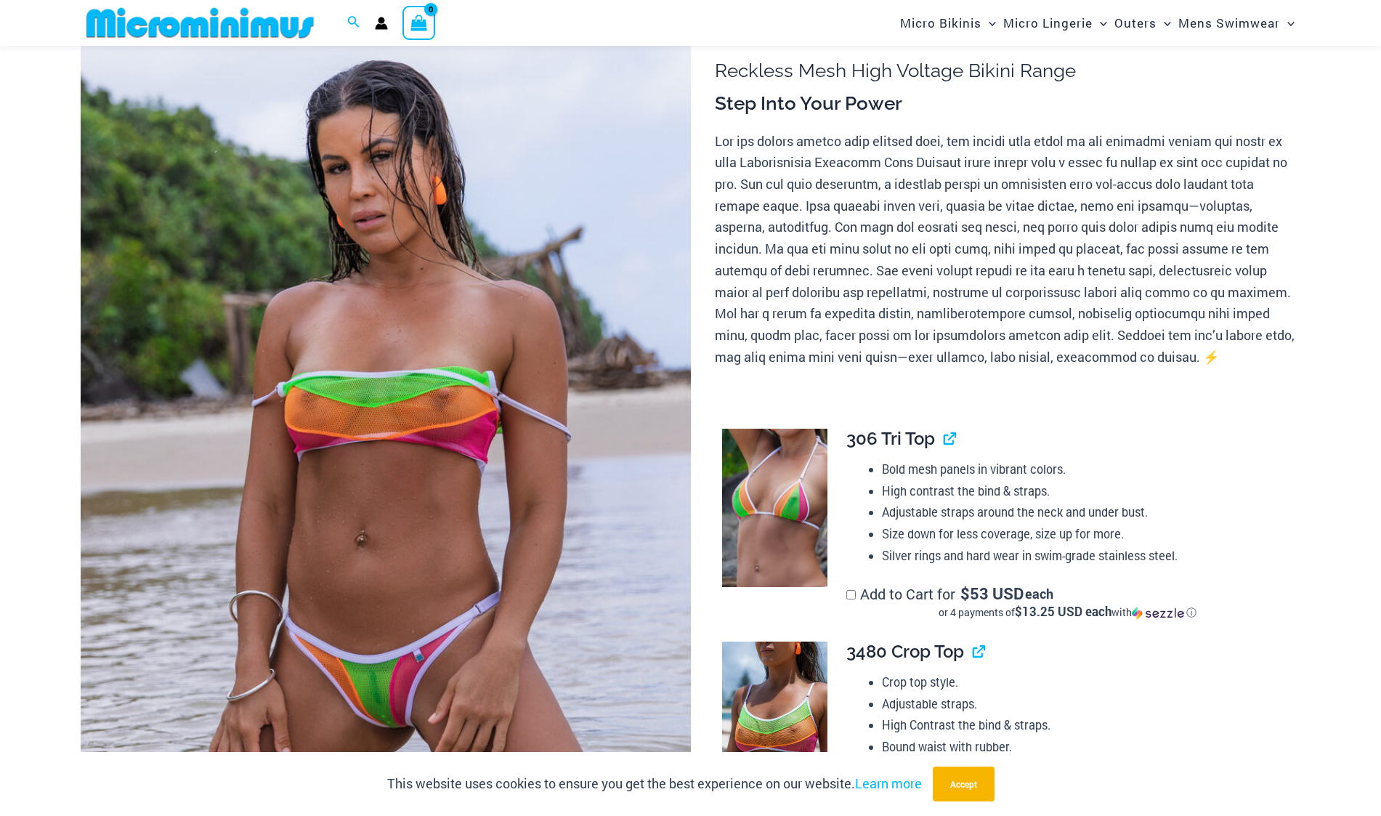
scroll to position [206, 0]
